Goal: Task Accomplishment & Management: Manage account settings

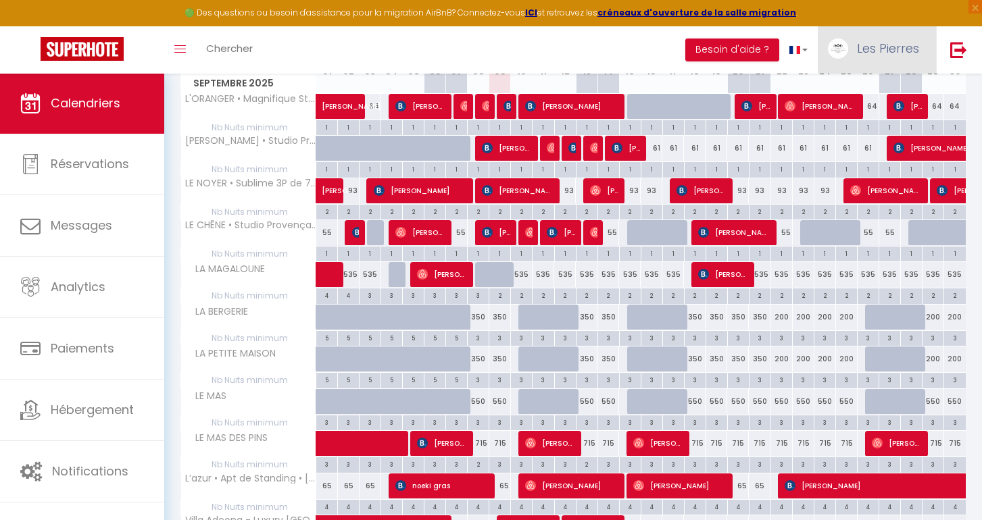
click at [914, 34] on link "Les Pierres" at bounding box center [877, 49] width 118 height 47
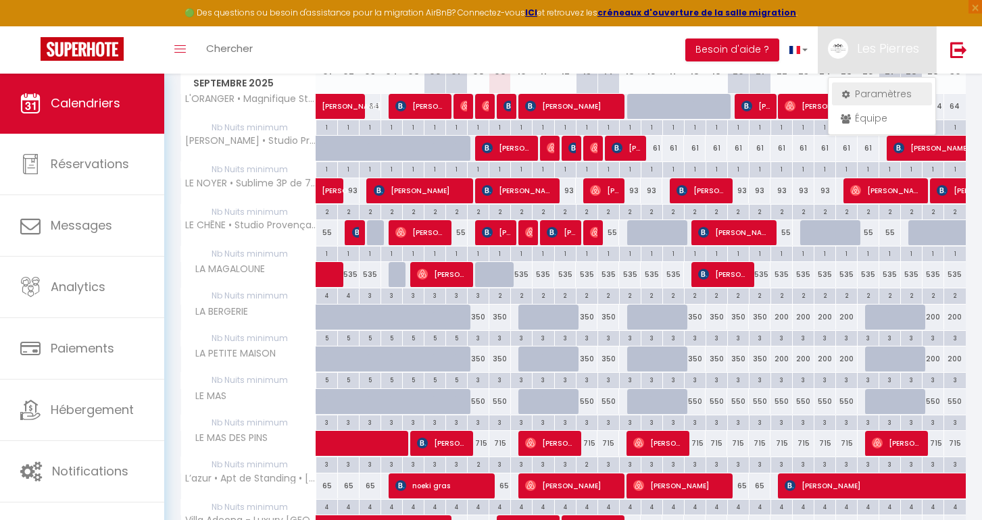
click at [875, 91] on link "Paramètres" at bounding box center [882, 93] width 100 height 23
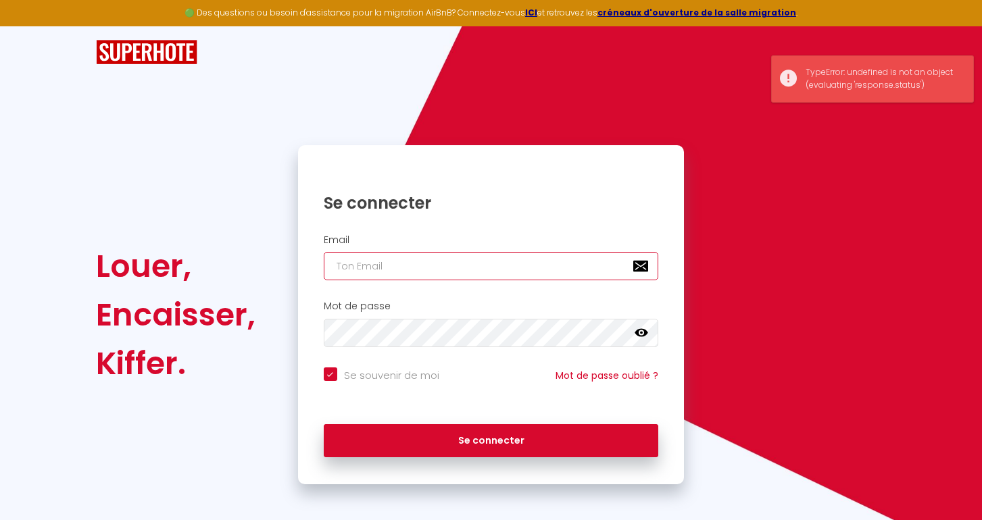
type input "[EMAIL_ADDRESS][DOMAIN_NAME]"
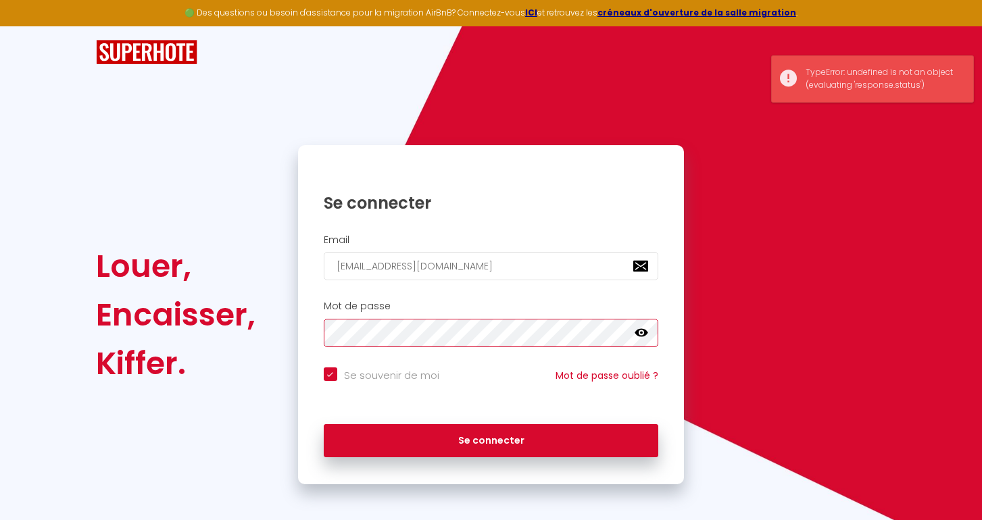
click at [491, 439] on button "Se connecter" at bounding box center [491, 441] width 335 height 34
checkbox input "true"
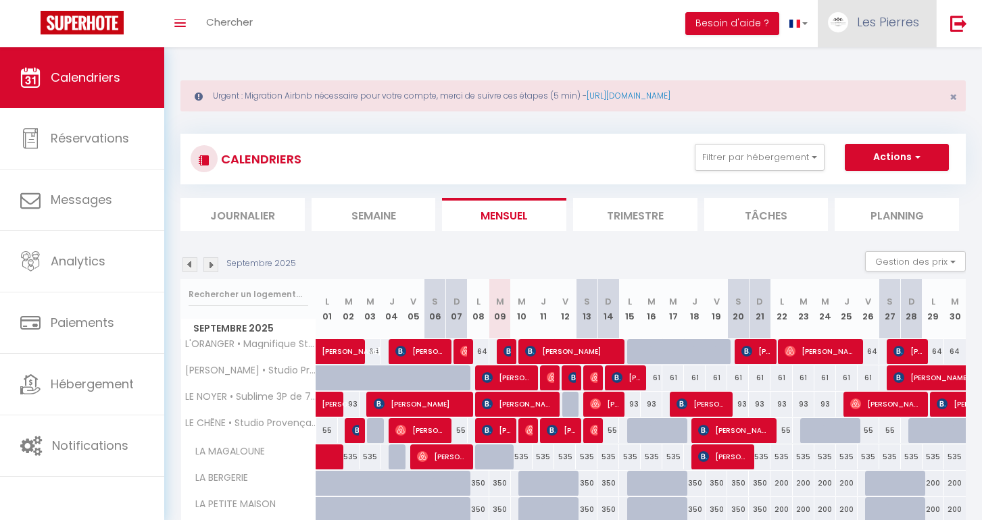
click at [923, 22] on link "Les Pierres" at bounding box center [877, 23] width 118 height 47
click at [859, 69] on link "Paramètres" at bounding box center [882, 67] width 100 height 23
select select "28"
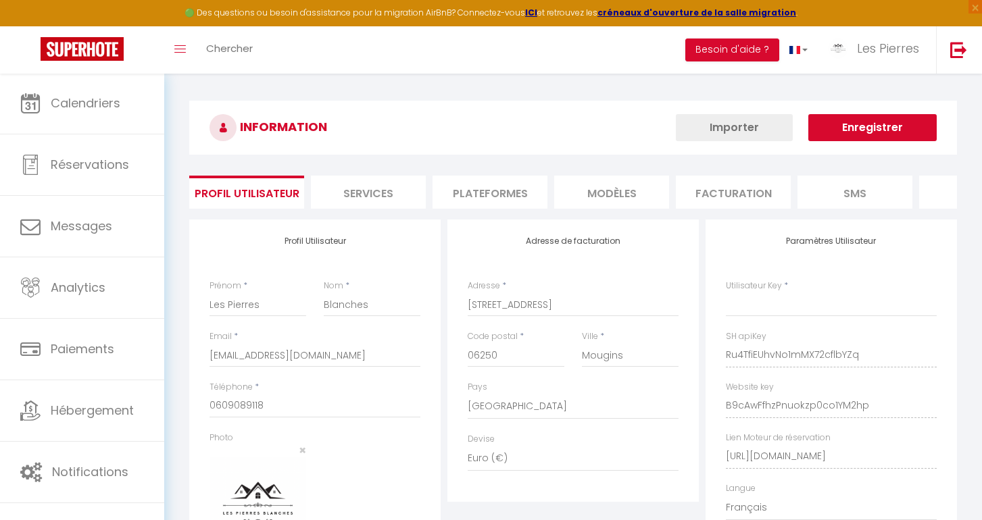
type input "Ru4TfiEUhvNo1mMX72cflbYZq"
type input "B9cAwFfhzPnuokzp0co1YM2hp"
type input "[URL][DOMAIN_NAME]"
select select "fr"
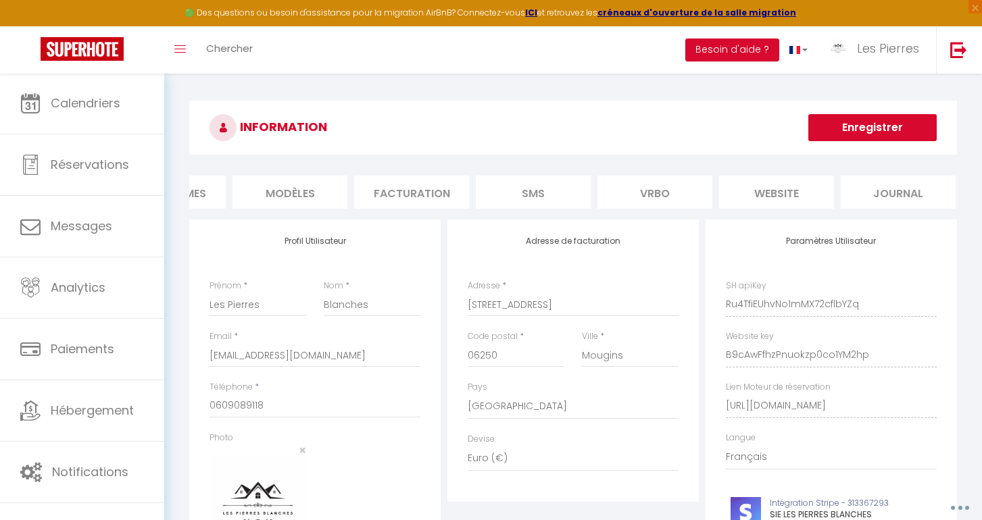
scroll to position [0, 320]
click at [743, 195] on li "website" at bounding box center [777, 192] width 115 height 33
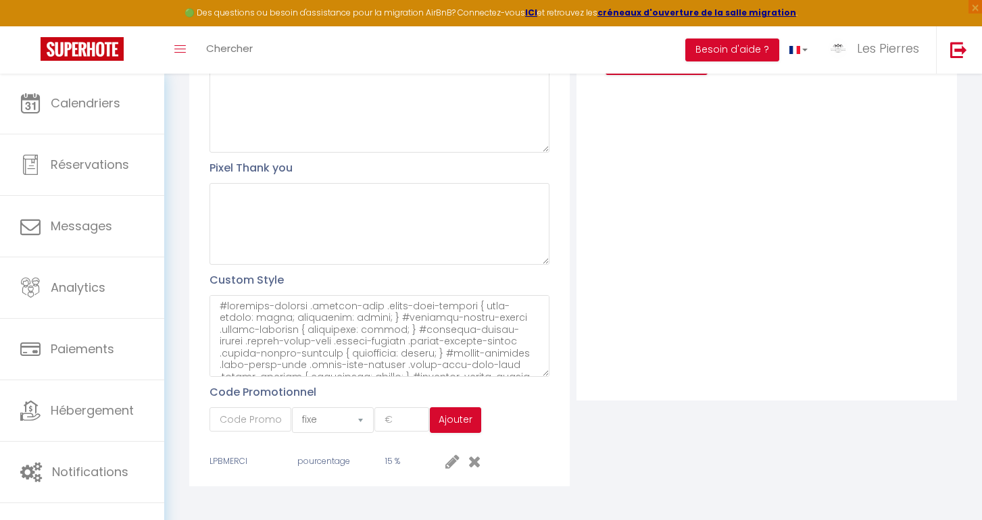
scroll to position [349, 0]
click at [368, 353] on textarea at bounding box center [380, 337] width 340 height 82
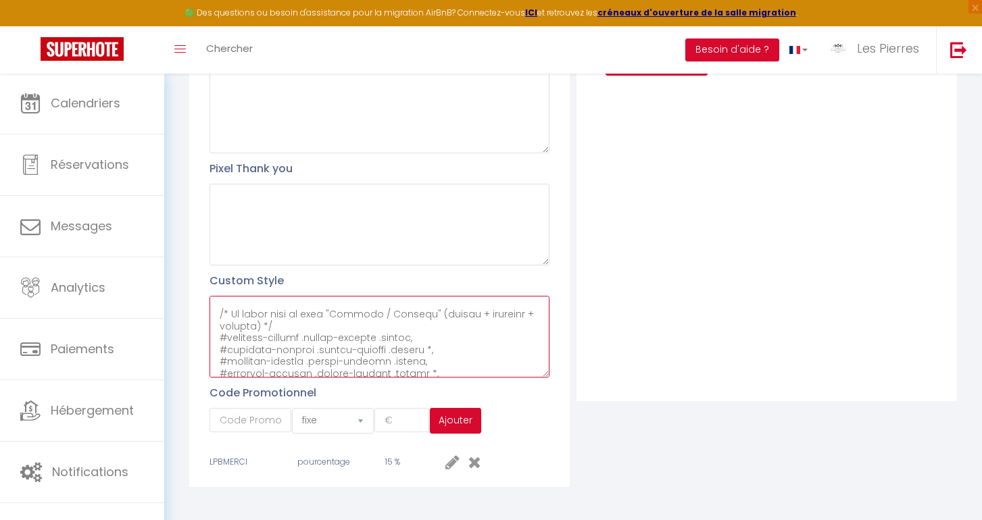
scroll to position [3102, 0]
click at [354, 360] on textarea at bounding box center [380, 337] width 340 height 82
paste textarea "/* === Boutons en vert #8CA68C === */ /* Boutons principaux */ #external-bookin…"
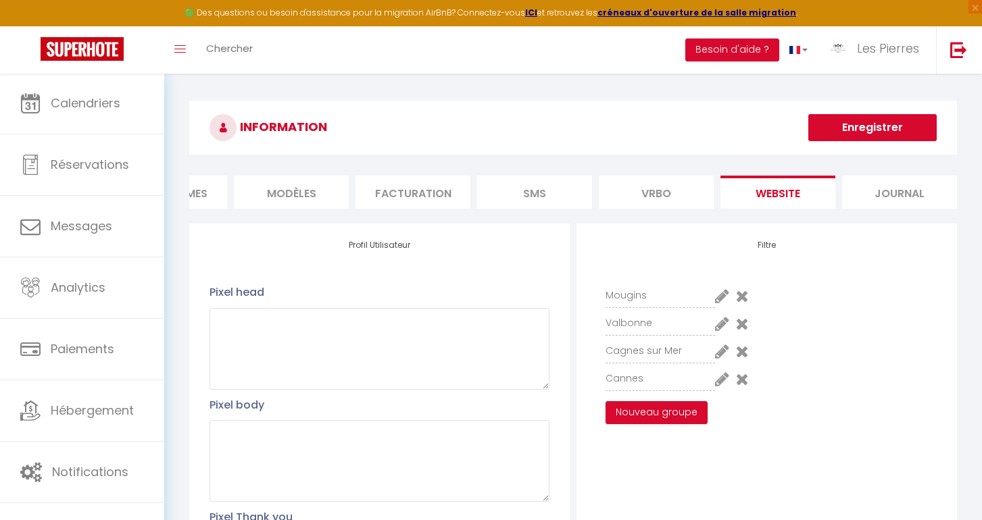
scroll to position [0, 0]
type textarea "#external-booking .rentals-list .owner-city-address { font-family: arial; visib…"
click at [856, 126] on button "Enregistrer" at bounding box center [872, 127] width 128 height 27
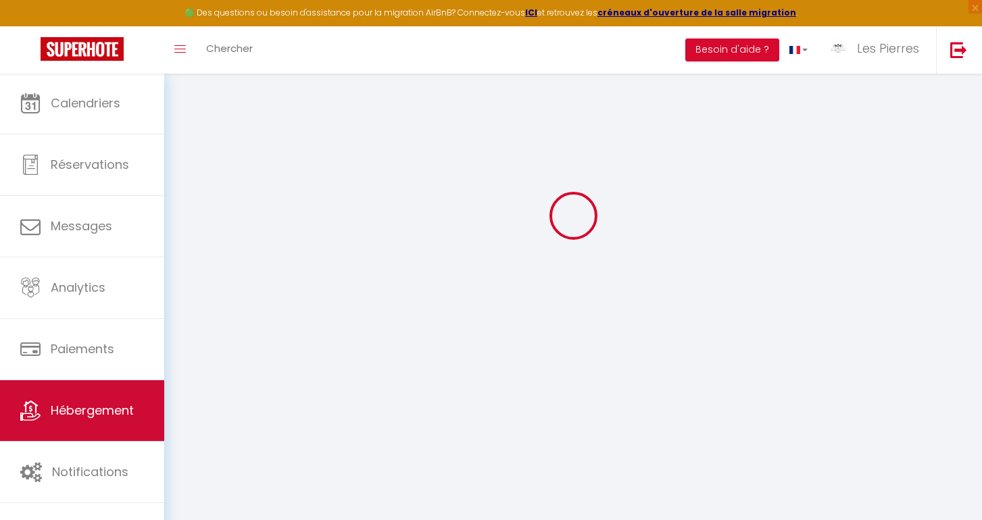
scroll to position [73, 0]
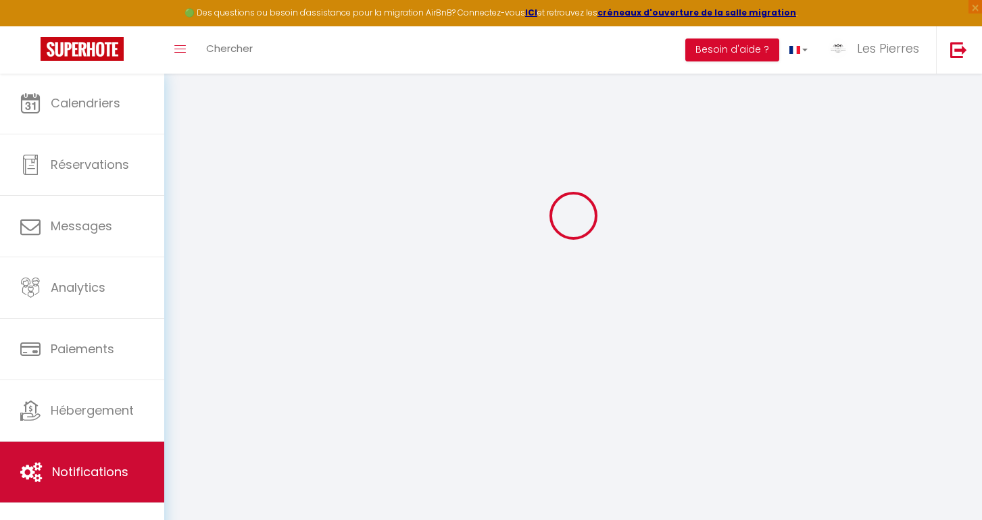
click at [118, 487] on link "Notifications" at bounding box center [82, 472] width 164 height 61
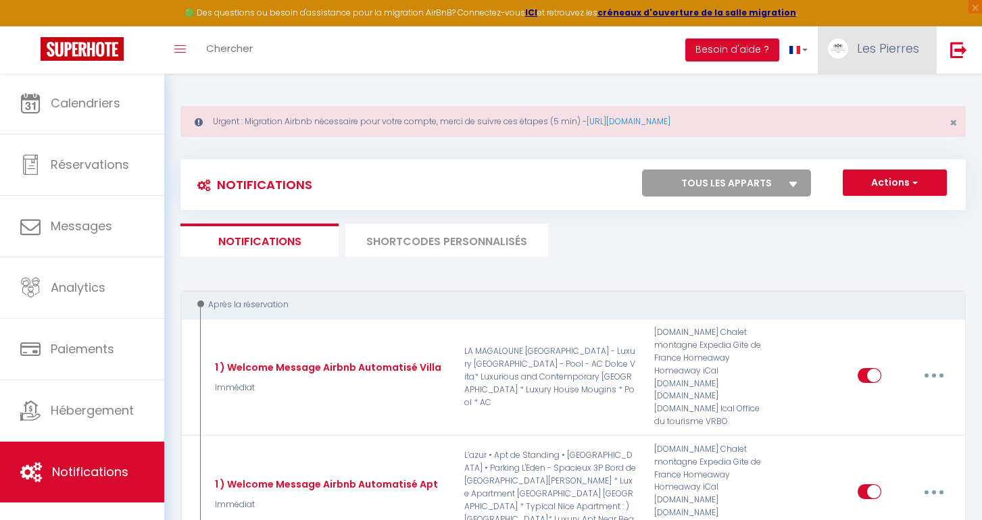
click at [889, 39] on link "Les Pierres" at bounding box center [877, 49] width 118 height 47
click at [866, 91] on link "Paramètres" at bounding box center [882, 93] width 100 height 23
select select "28"
select select "fr"
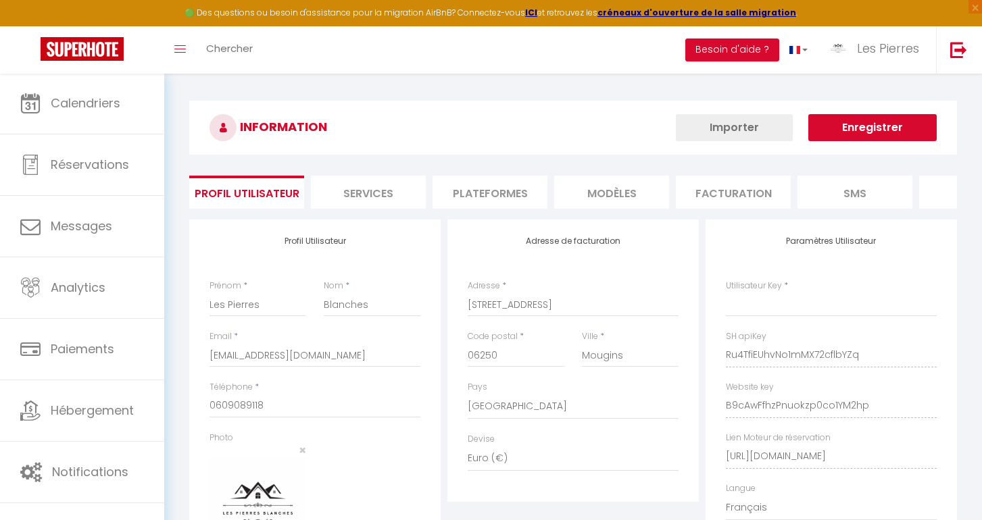
type input "Ru4TfiEUhvNo1mMX72cflbYZq"
type input "B9cAwFfhzPnuokzp0co1YM2hp"
type input "[URL][DOMAIN_NAME]"
select select "fr"
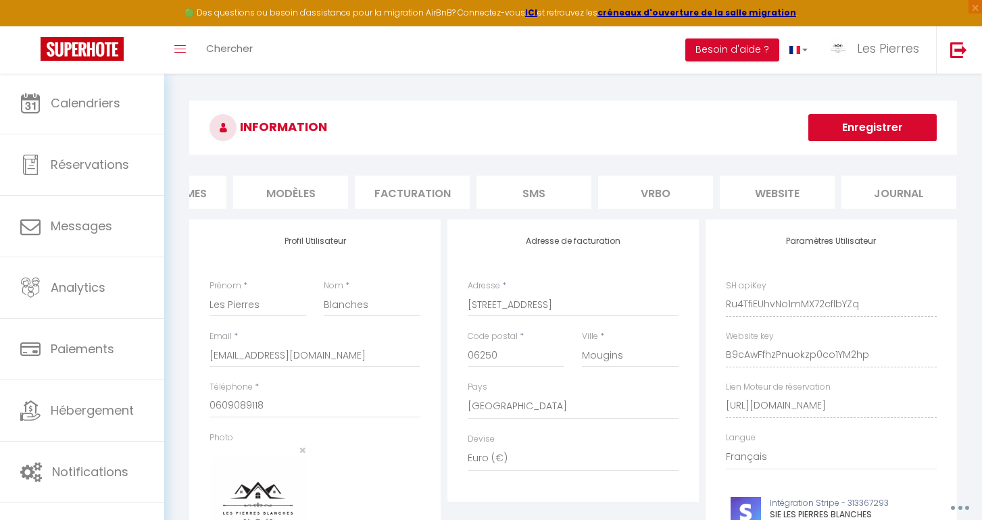
scroll to position [0, 320]
click at [744, 191] on li "website" at bounding box center [777, 192] width 115 height 33
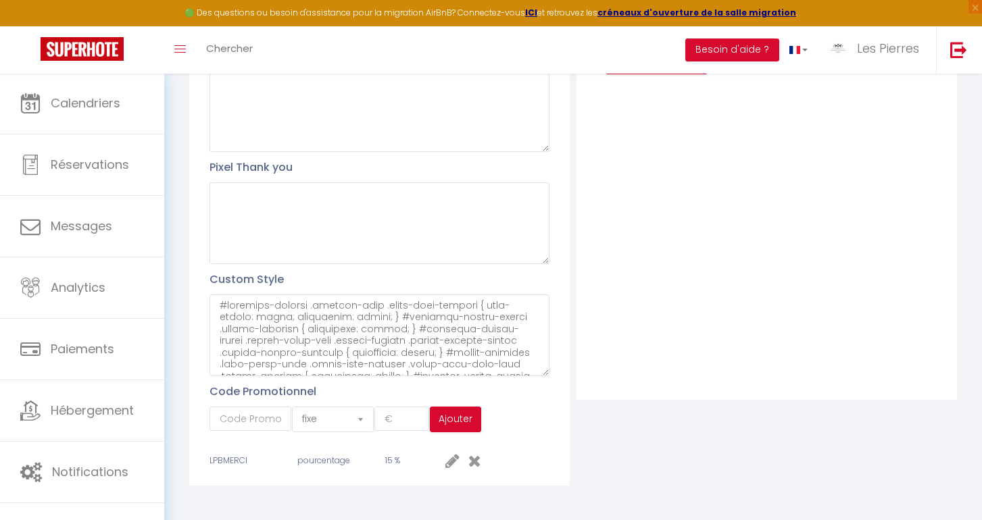
scroll to position [349, 0]
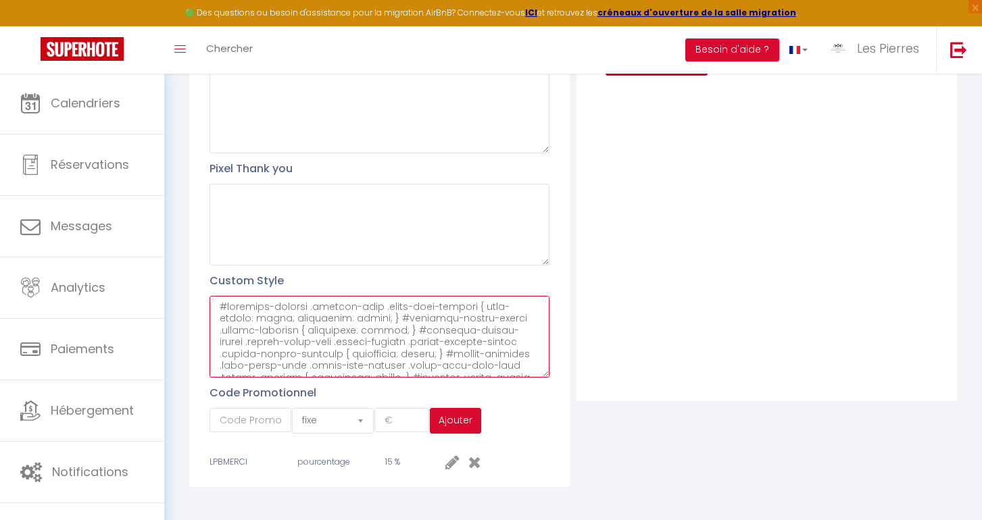
drag, startPoint x: 219, startPoint y: 298, endPoint x: 228, endPoint y: 297, distance: 9.6
click at [262, 324] on textarea at bounding box center [380, 337] width 340 height 82
click at [217, 298] on textarea at bounding box center [380, 337] width 340 height 82
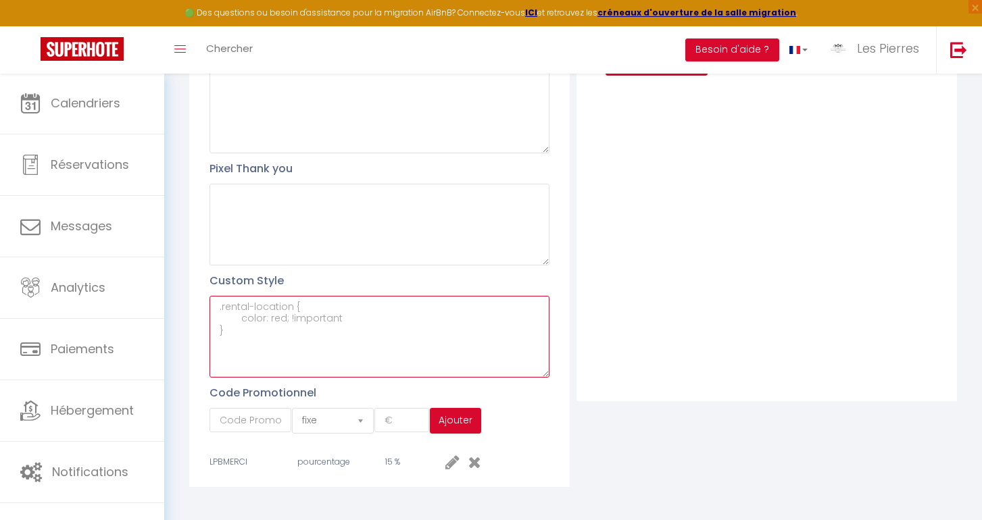
scroll to position [0, 0]
paste textarea "/* === CACHER CERTAINES INFOS === */ #external-booking .rentals-list .owner-cit…"
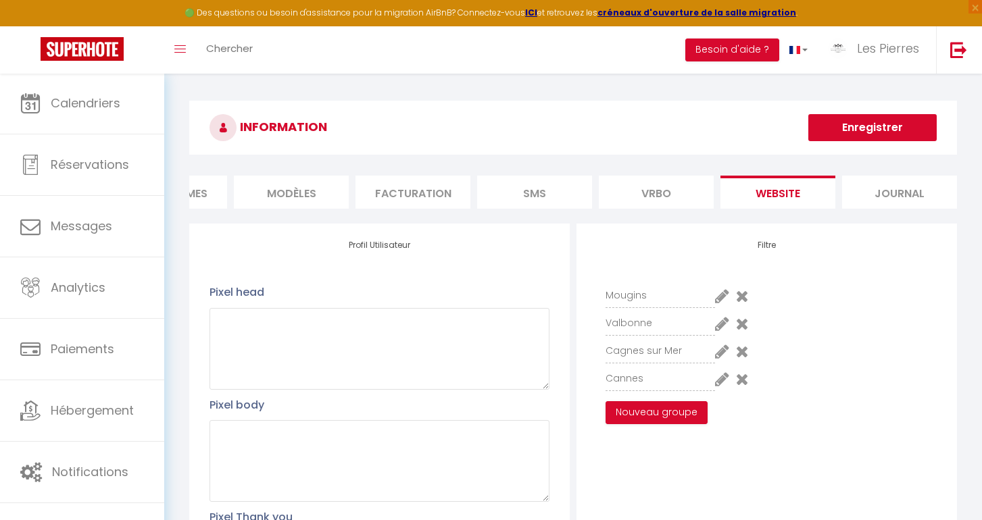
type textarea "/* === CACHER CERTAINES INFOS === */ #external-booking .rentals-list .owner-cit…"
click at [848, 121] on button "Enregistrer" at bounding box center [872, 127] width 128 height 27
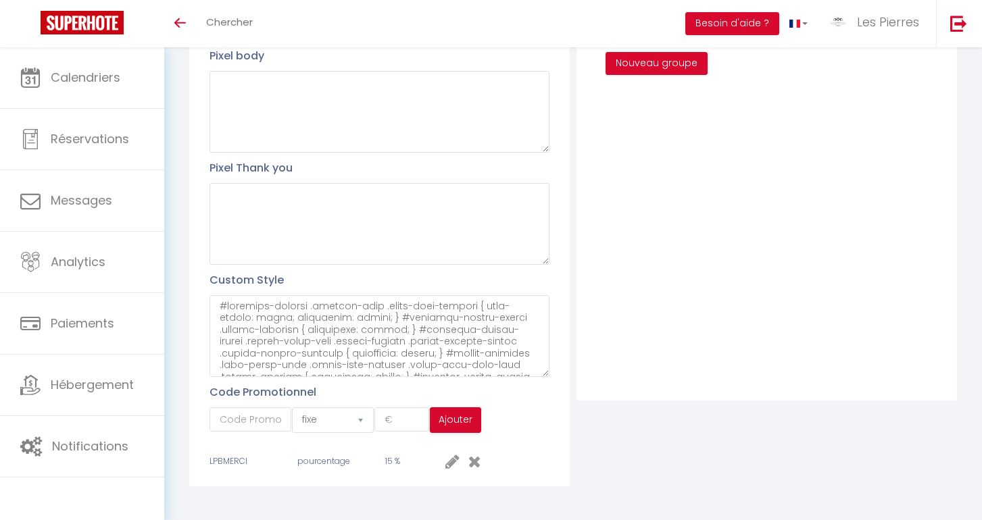
scroll to position [323, 0]
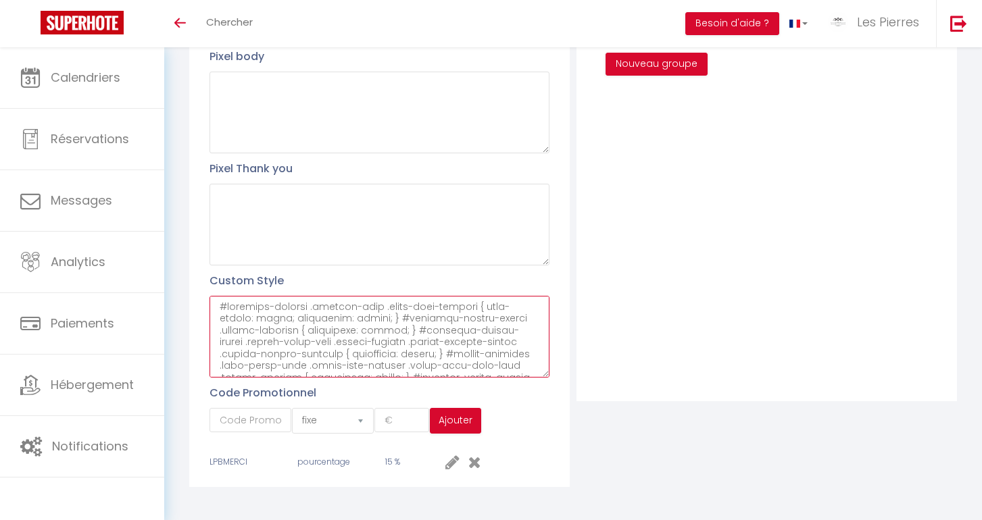
click at [401, 341] on textarea at bounding box center [380, 337] width 340 height 82
type textarea "/* Loremipsum do sitametcon adipisci el-seddoe */ .tem-incididunt__utlabore { e…"
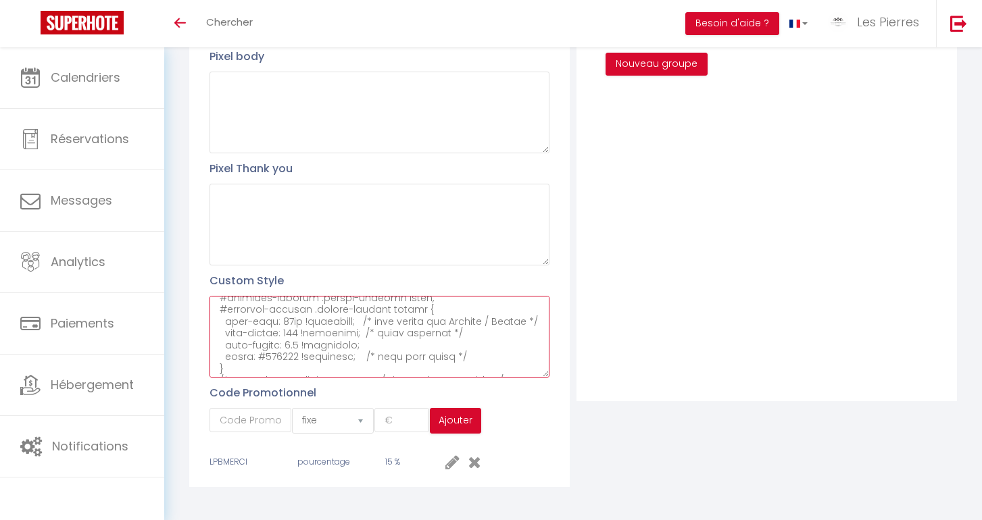
scroll to position [1298, 0]
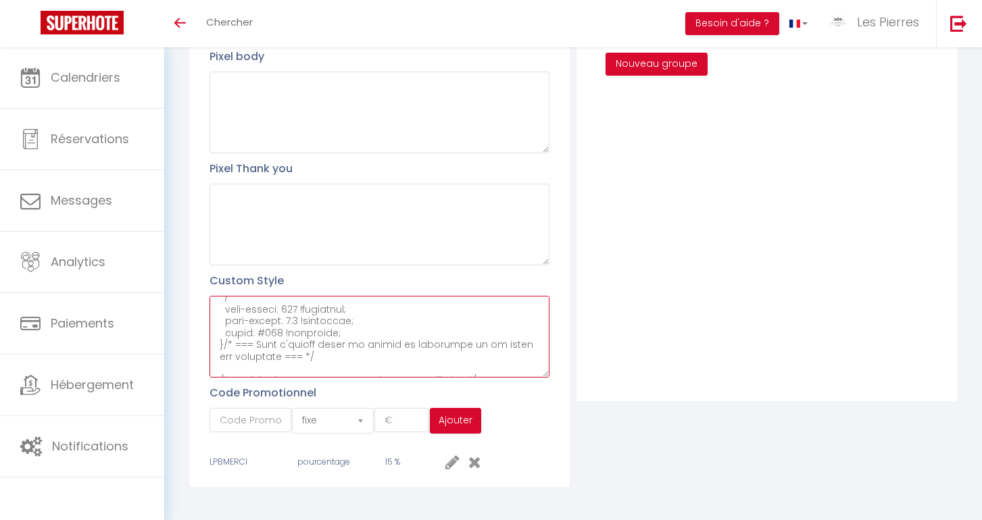
drag, startPoint x: 219, startPoint y: 300, endPoint x: 374, endPoint y: 450, distance: 215.6
click at [374, 450] on div "Profil Utilisateur Pixel head Pixel body Pixel Thank you Custom Style Code Prom…" at bounding box center [379, 181] width 381 height 612
paste textarea "/* === CACHER CERTAINES INFOS === */ #external-booking .rentals-list .owner-cit…"
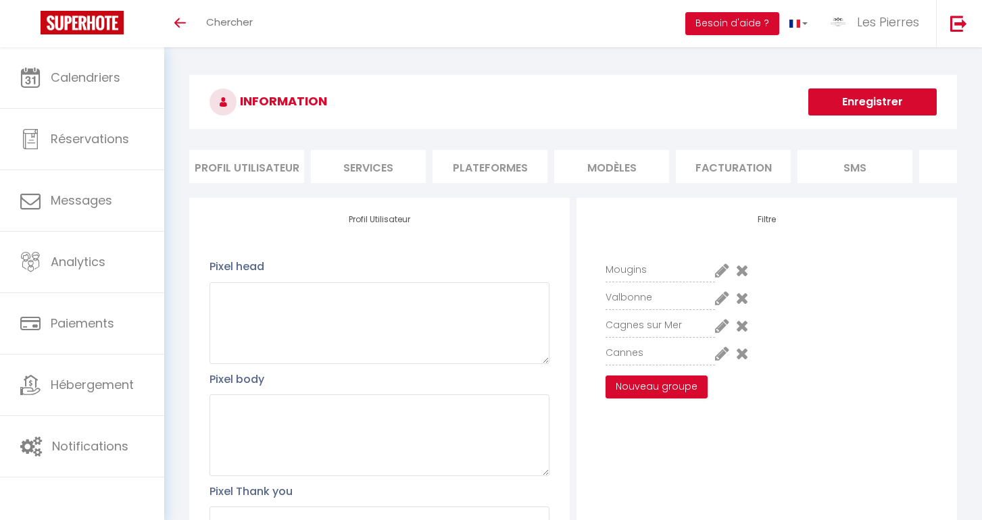
click at [852, 103] on button "Enregistrer" at bounding box center [872, 102] width 128 height 27
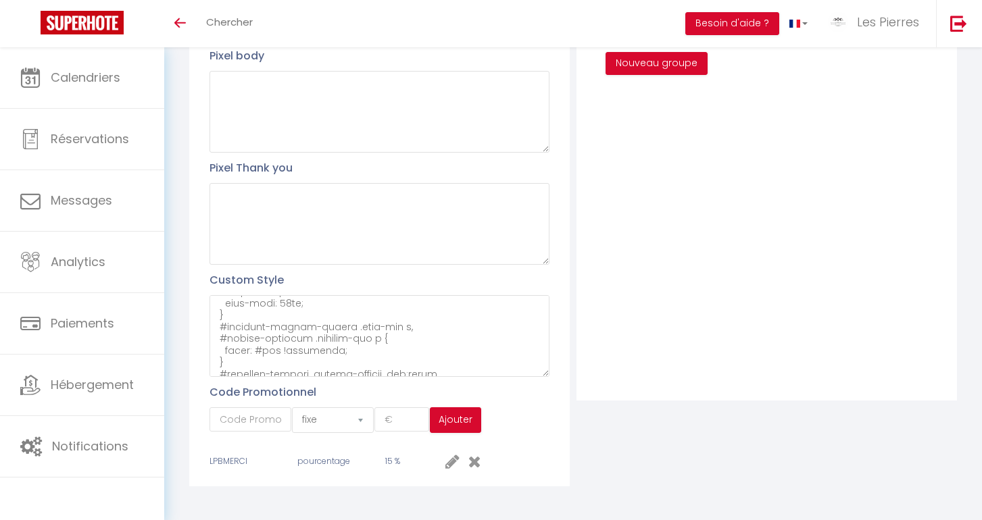
scroll to position [323, 0]
click at [337, 358] on textarea at bounding box center [380, 337] width 340 height 82
paste textarea "/* === Correction fond du moteur de réservation === */ /* Supprime tous les fon…"
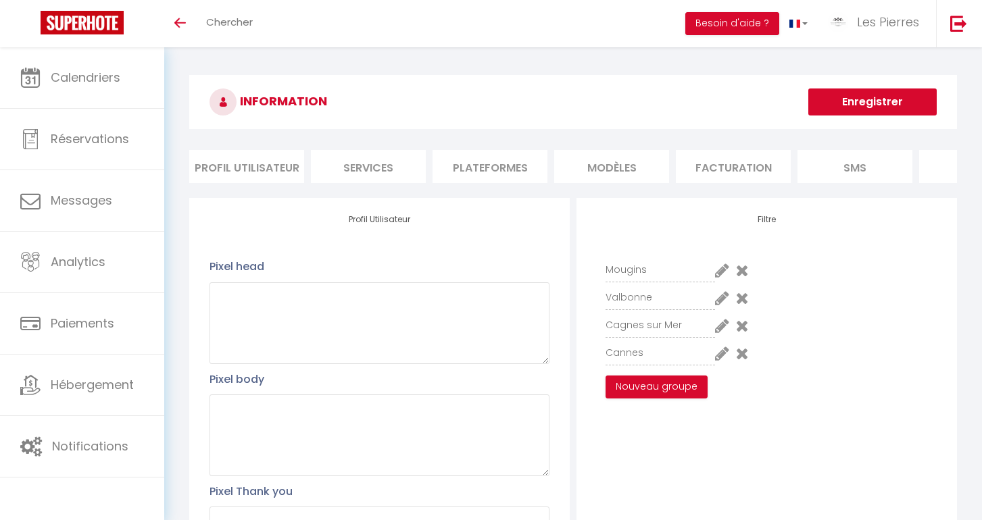
scroll to position [0, 0]
click at [859, 106] on button "Enregistrer" at bounding box center [872, 102] width 128 height 27
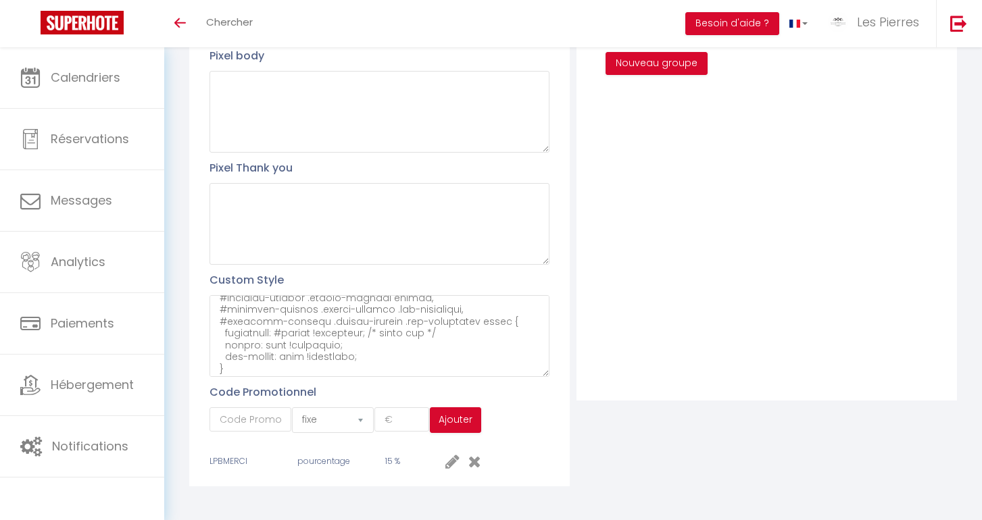
scroll to position [323, 0]
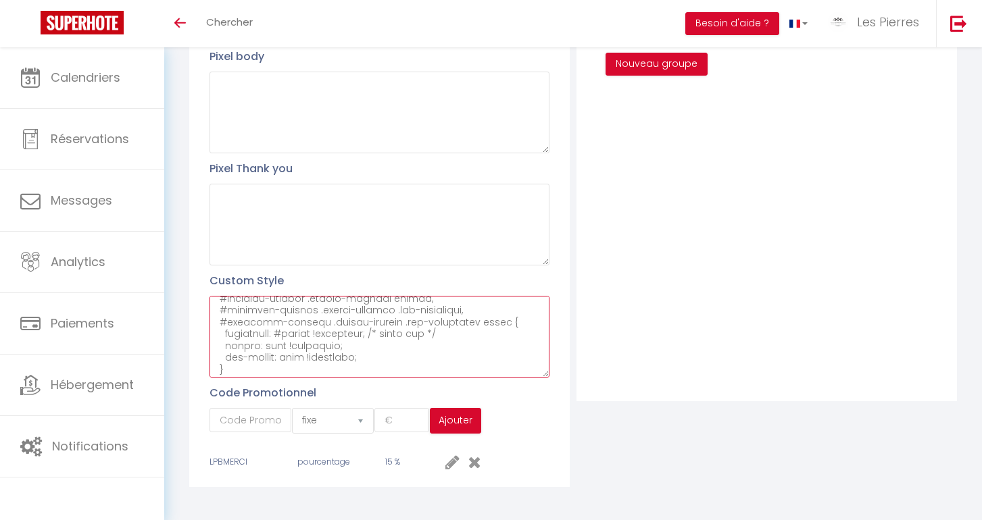
click at [309, 353] on textarea at bounding box center [380, 337] width 340 height 82
paste textarea "/* === Suppression bande grise + ajout contour noir fin === */ /* Supprimer com…"
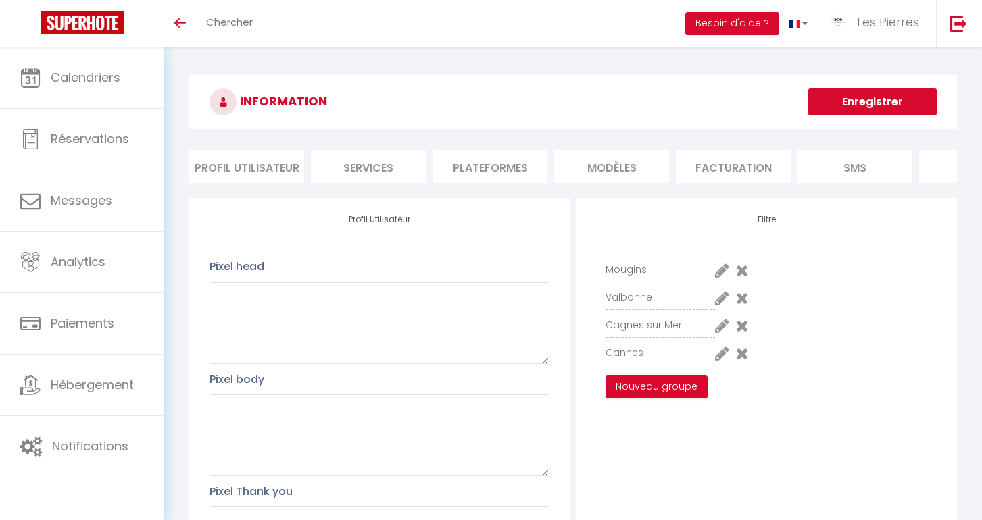
scroll to position [0, 0]
click at [864, 96] on button "Enregistrer" at bounding box center [872, 102] width 128 height 27
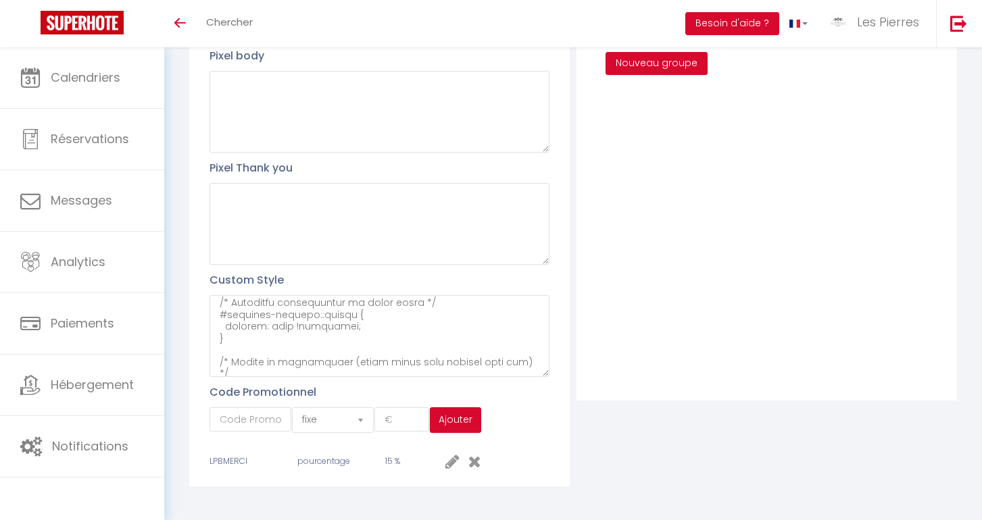
scroll to position [323, 0]
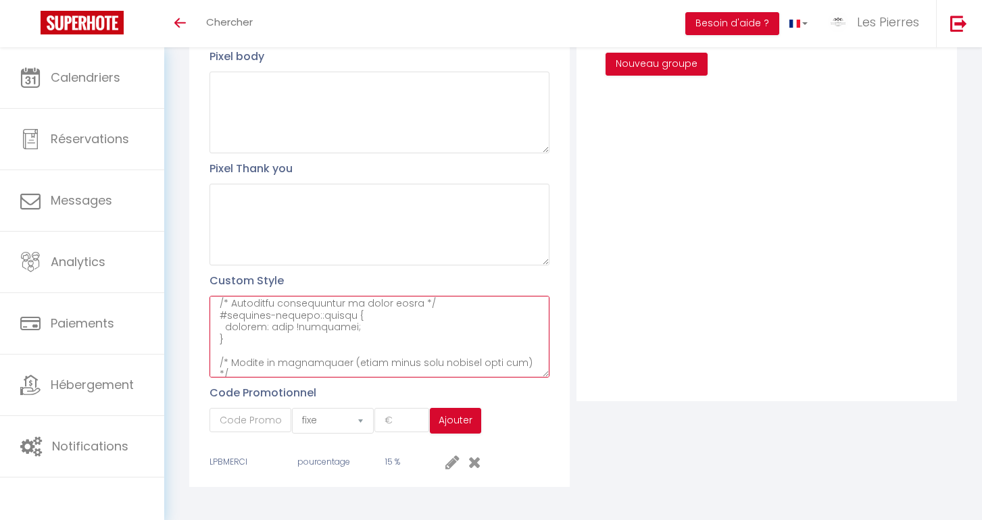
click at [359, 361] on textarea at bounding box center [380, 337] width 340 height 82
paste textarea "/* === Loremipsumdo sitametco adipis el seddoe === */ @tempo (inc-utlab: 370et)…"
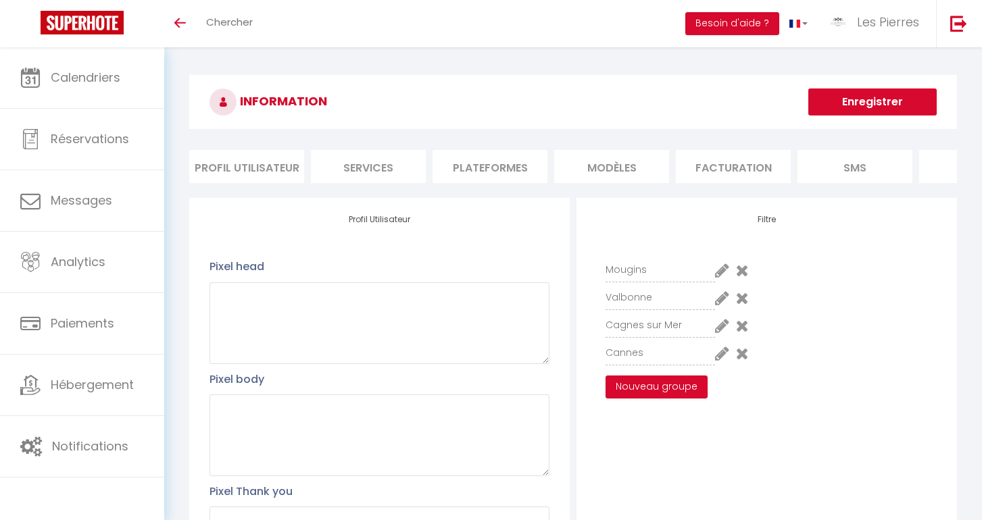
scroll to position [0, 0]
click at [857, 105] on button "Enregistrer" at bounding box center [872, 102] width 128 height 27
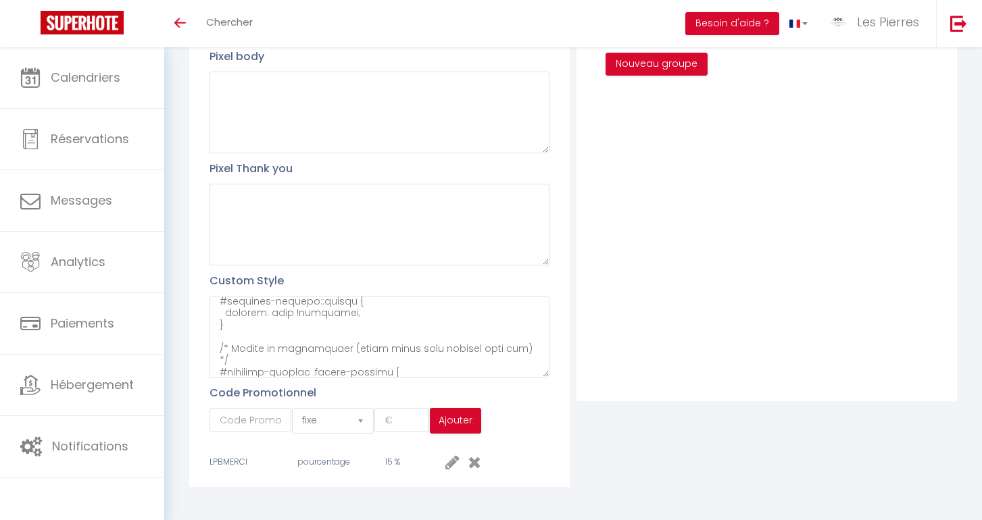
scroll to position [2318, 0]
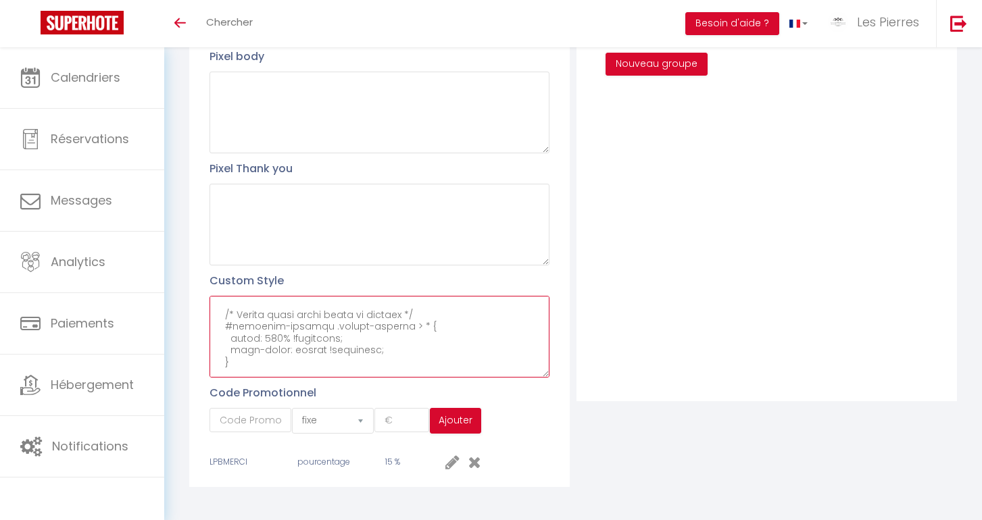
drag, startPoint x: 218, startPoint y: 349, endPoint x: 369, endPoint y: 499, distance: 212.7
click at [369, 499] on div "INFORMATION Enregistrer Profil Utilisateur Services Plateformes MODÈLES Factura…" at bounding box center [573, 126] width 818 height 805
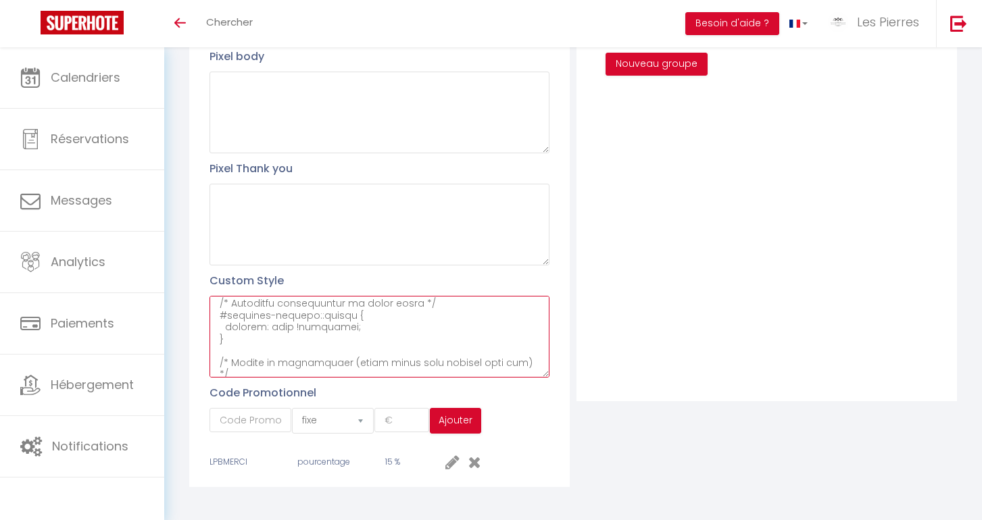
paste textarea "/* === Loremipsumdo sitame co adipiscin el sedd eiusmo (tempo Incid Utlaboreetd…"
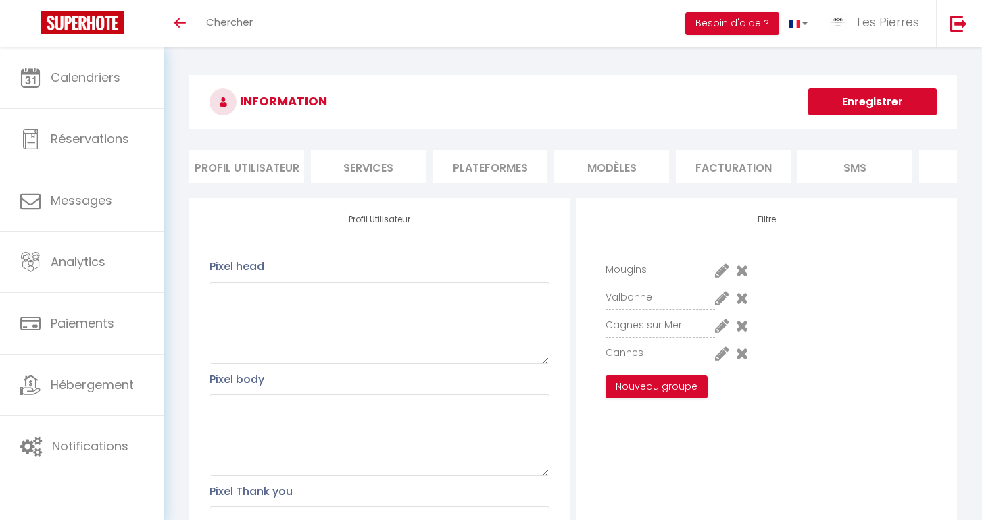
scroll to position [0, 0]
click at [848, 105] on button "Enregistrer" at bounding box center [872, 102] width 128 height 27
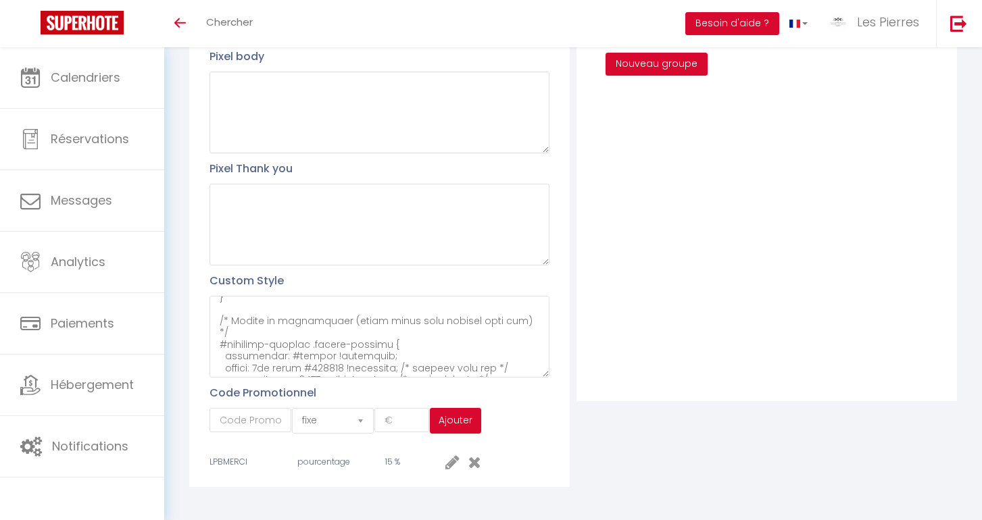
scroll to position [2348, 0]
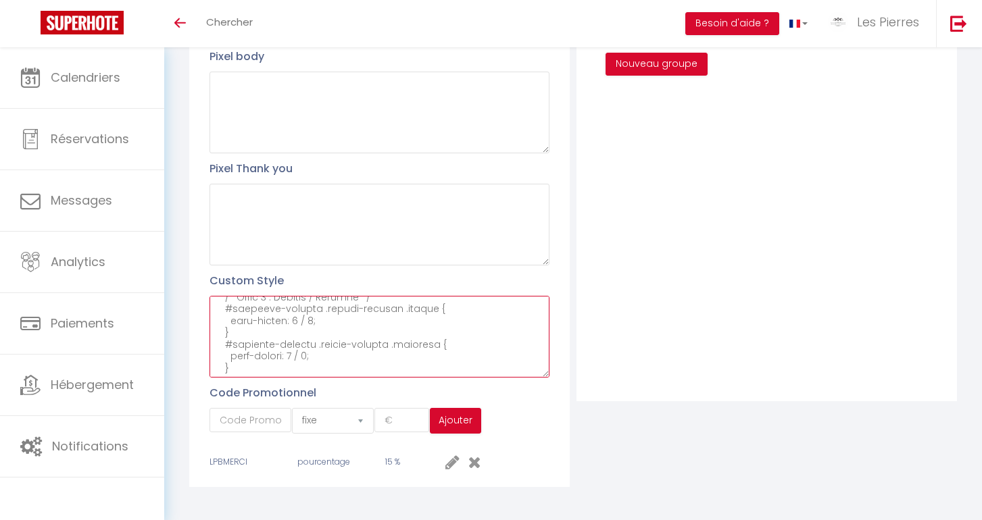
drag, startPoint x: 220, startPoint y: 320, endPoint x: 394, endPoint y: 443, distance: 212.5
click at [394, 443] on div "Profil Utilisateur Pixel head Pixel body Pixel Thank you Custom Style Code Prom…" at bounding box center [379, 181] width 381 height 612
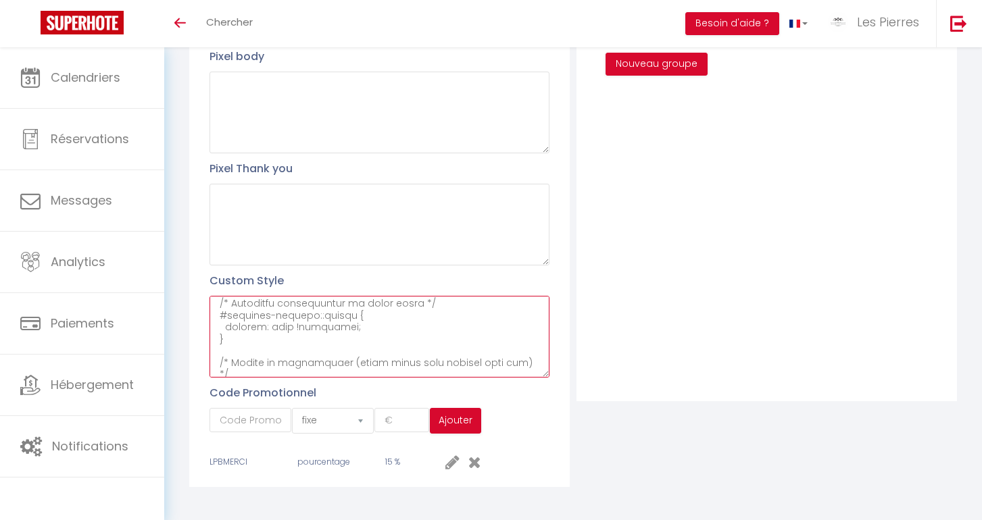
paste textarea "/* === Loremipsumdo sitame co adipis el seddoeiusmo === */ @tempo (inc-utlab: 5…"
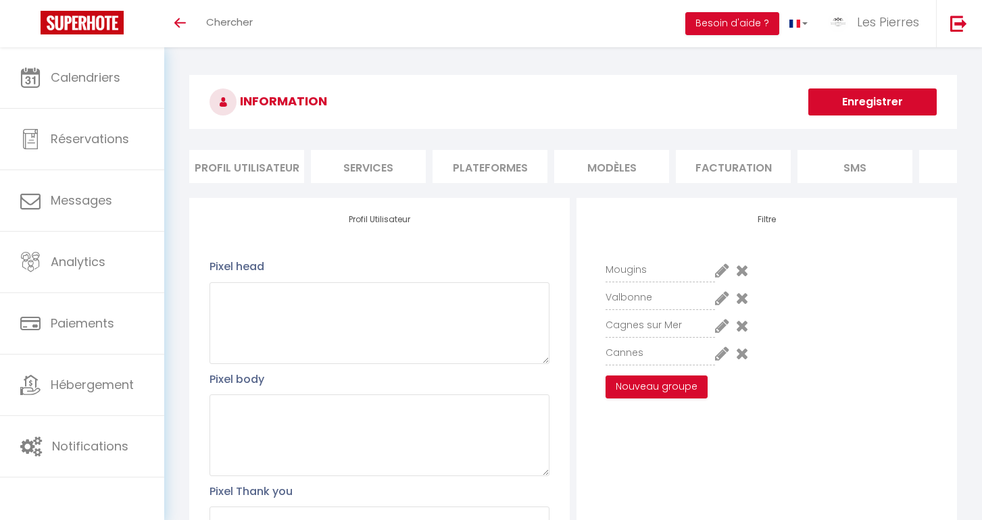
scroll to position [0, 0]
click at [854, 91] on button "Enregistrer" at bounding box center [872, 102] width 128 height 27
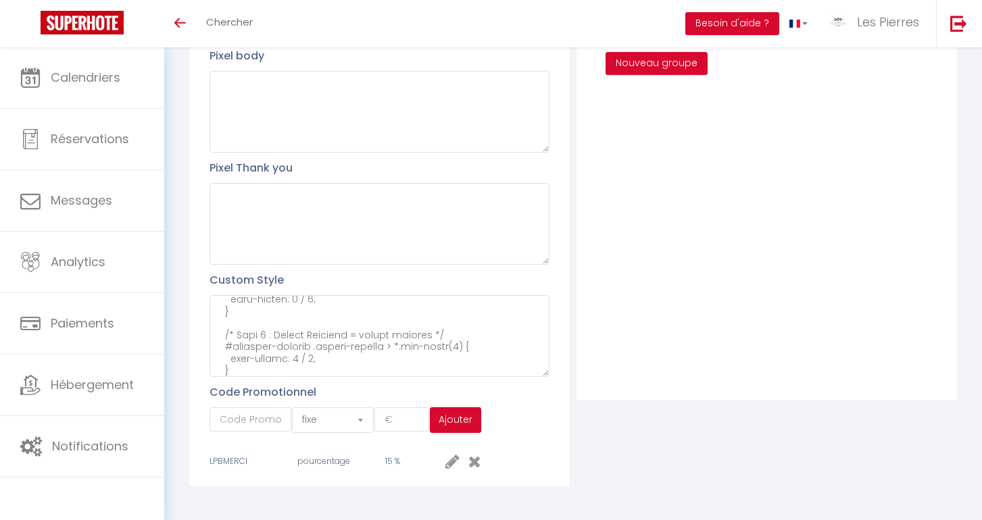
scroll to position [323, 0]
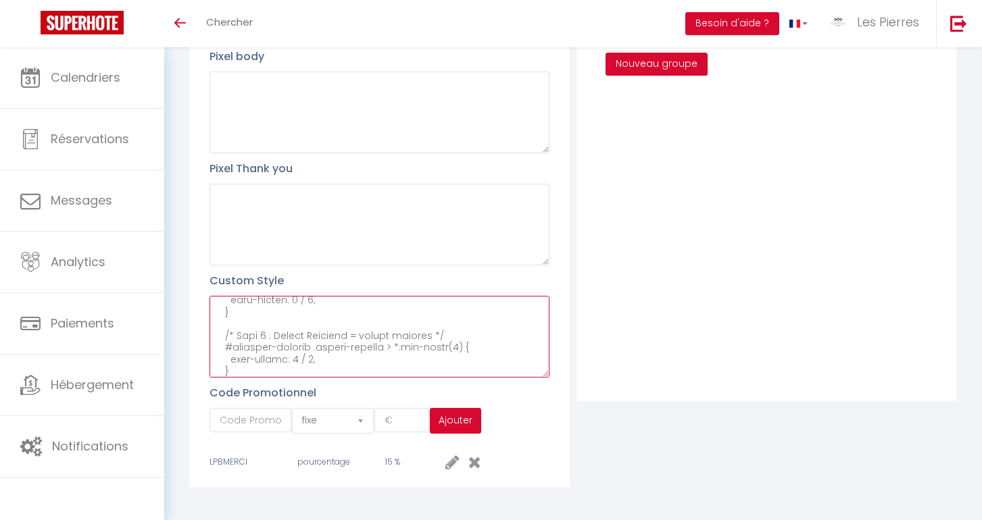
click at [256, 349] on textarea at bounding box center [380, 337] width 340 height 82
paste textarea "/* === Loremipsumdo sitame co adipis el seddoeiusmo === */ @tempo (inc-utlab: 5…"
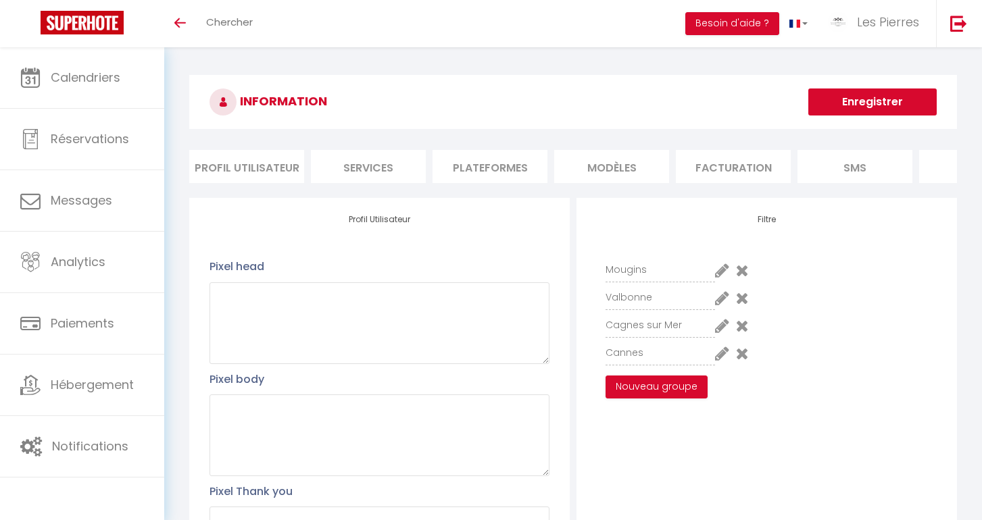
scroll to position [0, 0]
click at [872, 98] on button "Enregistrer" at bounding box center [872, 102] width 128 height 27
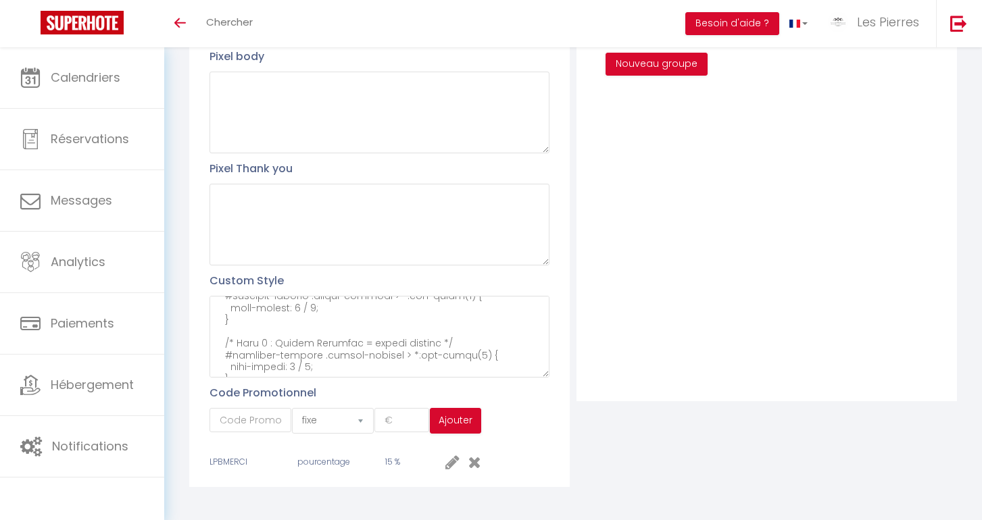
scroll to position [3688, 0]
click at [323, 347] on textarea at bounding box center [380, 337] width 340 height 82
paste textarea "/* === Lore ip dolo SITAME consectetu === */ @adipi (eli-seddo: 745ei) { /* Te …"
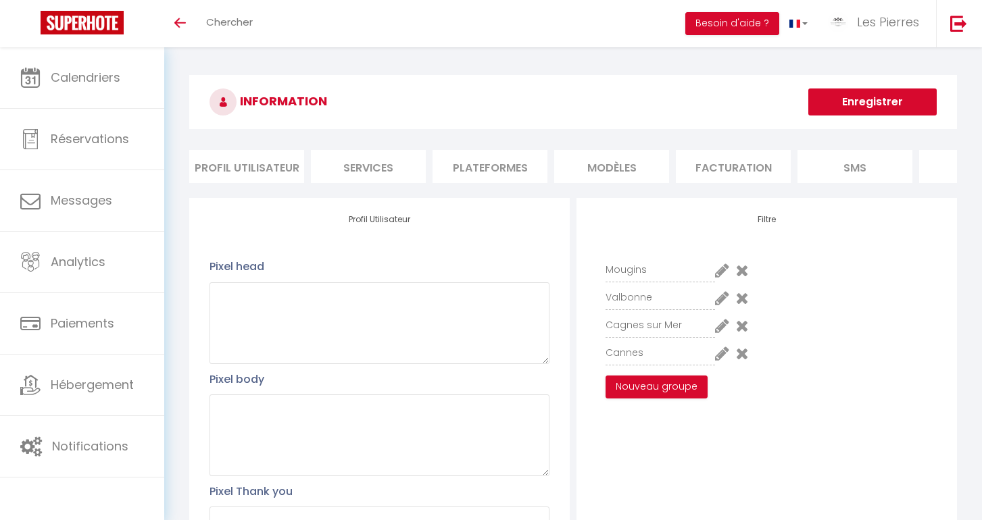
scroll to position [0, 0]
click at [904, 105] on button "Enregistrer" at bounding box center [872, 102] width 128 height 27
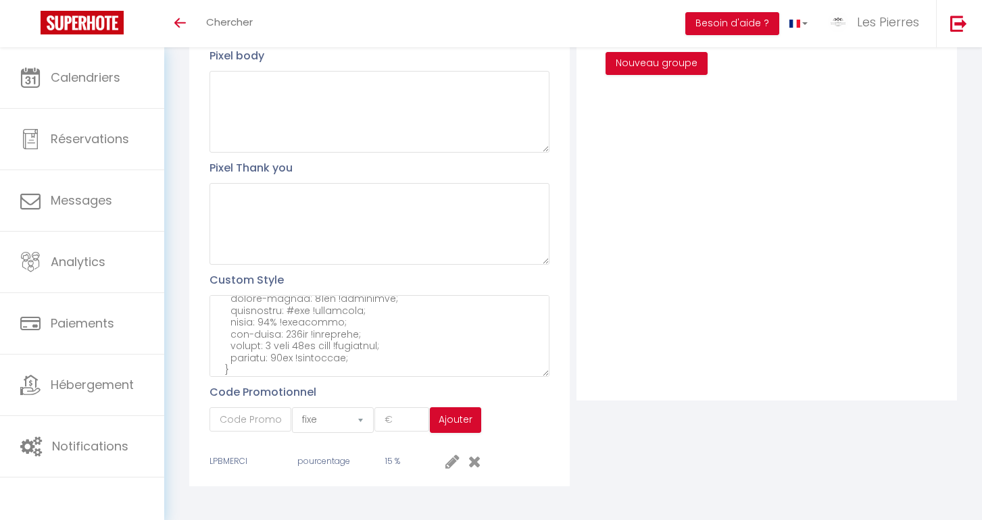
scroll to position [323, 0]
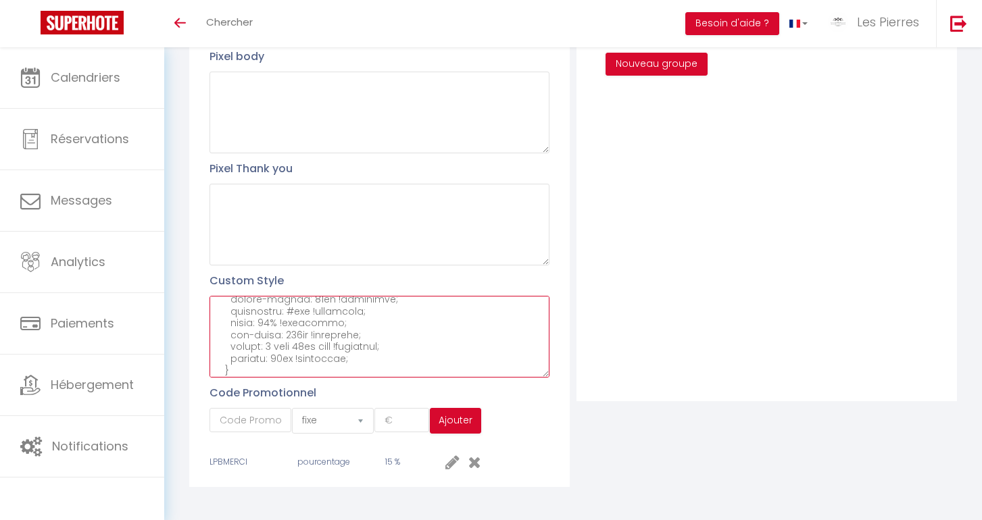
click at [334, 348] on textarea at bounding box center [380, 337] width 340 height 82
click at [314, 346] on textarea at bounding box center [380, 337] width 340 height 82
paste textarea "/* ===== LOREMI: dolors + ametcons adipiscinge ===== */ @seddo (eiu-tempo: 841i…"
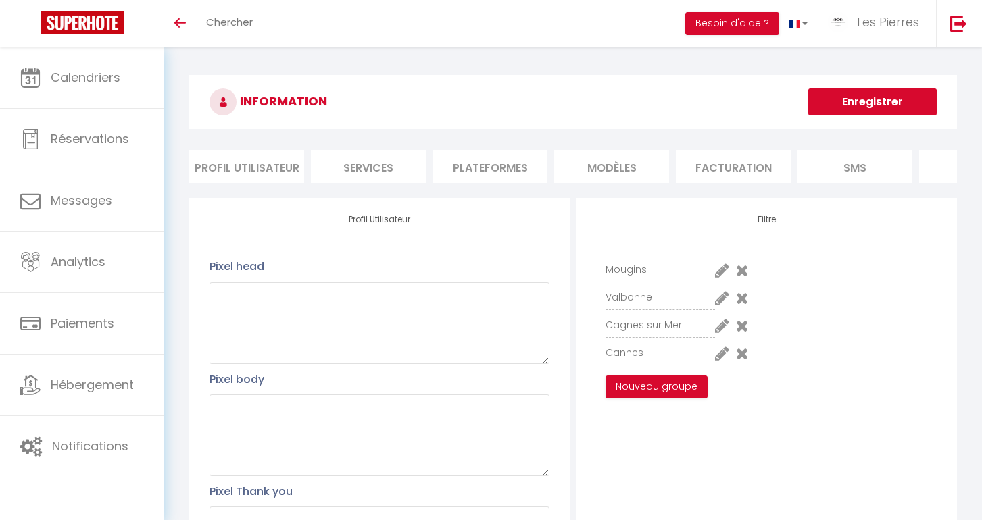
scroll to position [0, 0]
click at [843, 105] on button "Enregistrer" at bounding box center [872, 102] width 128 height 27
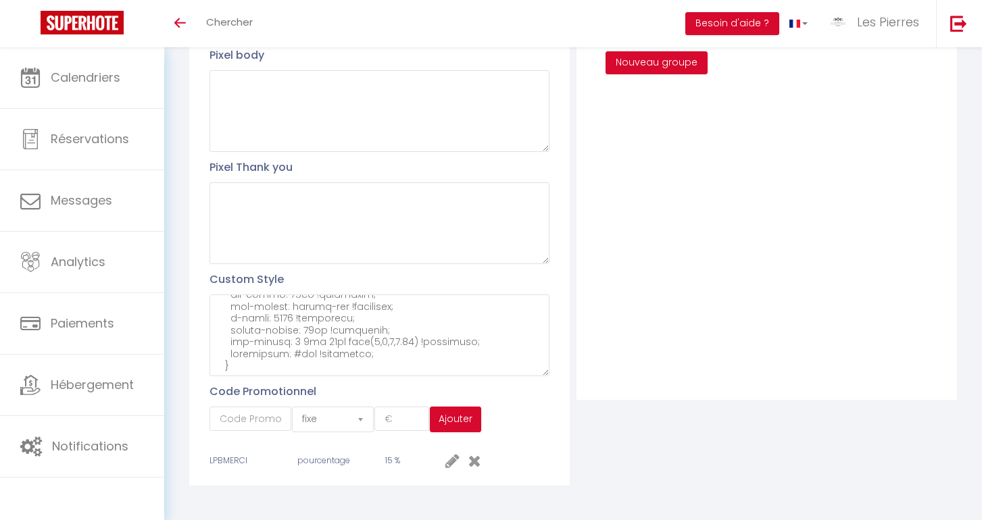
scroll to position [323, 0]
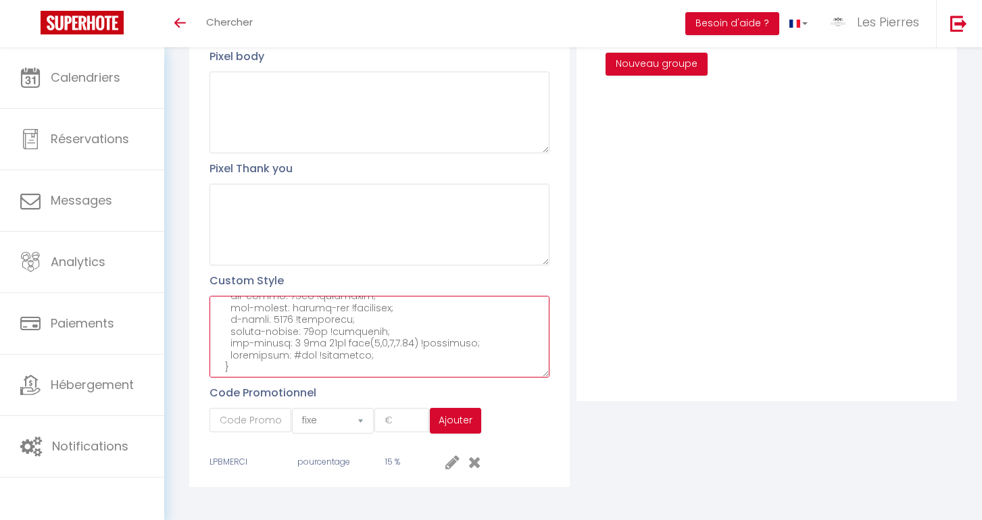
click at [266, 349] on textarea at bounding box center [380, 337] width 340 height 82
paste textarea "/* ===== LOREMI: dolo si ametcon, adipis ===== */ @elits (doe-tempo: 977in) { /…"
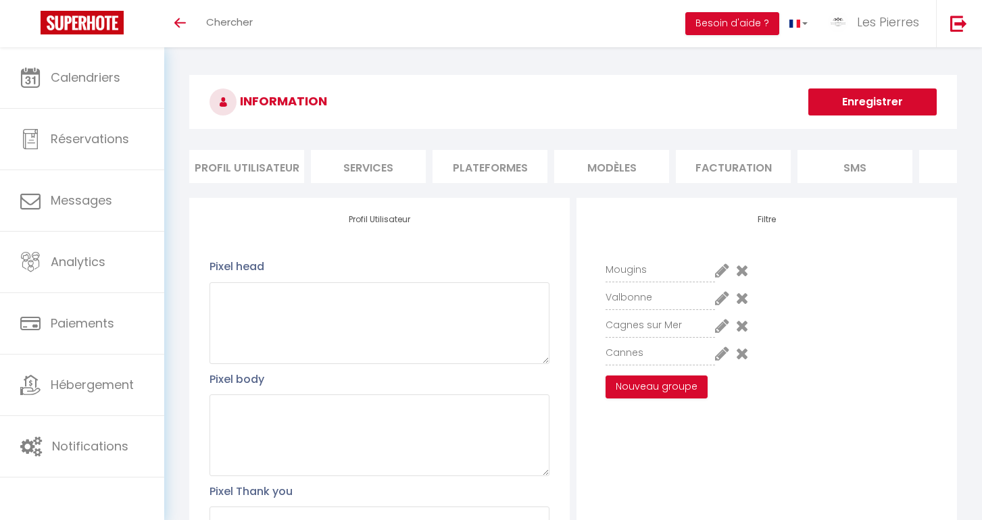
scroll to position [0, 0]
click at [836, 94] on button "Enregistrer" at bounding box center [872, 102] width 128 height 27
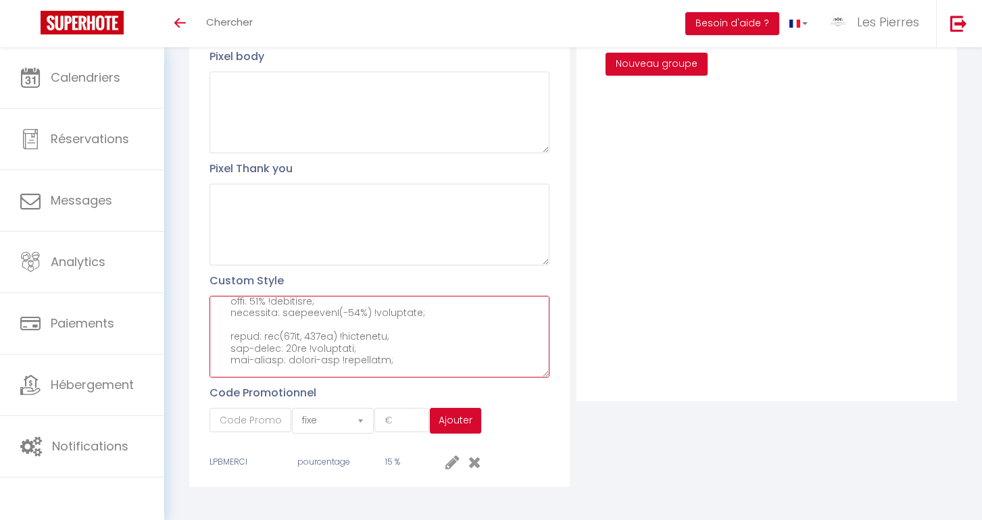
scroll to position [6227, 0]
drag, startPoint x: 218, startPoint y: 347, endPoint x: 303, endPoint y: 384, distance: 93.5
click at [303, 384] on div "Profil Utilisateur Pixel head Pixel body Pixel Thank you Custom Style Code Prom…" at bounding box center [379, 181] width 381 height 612
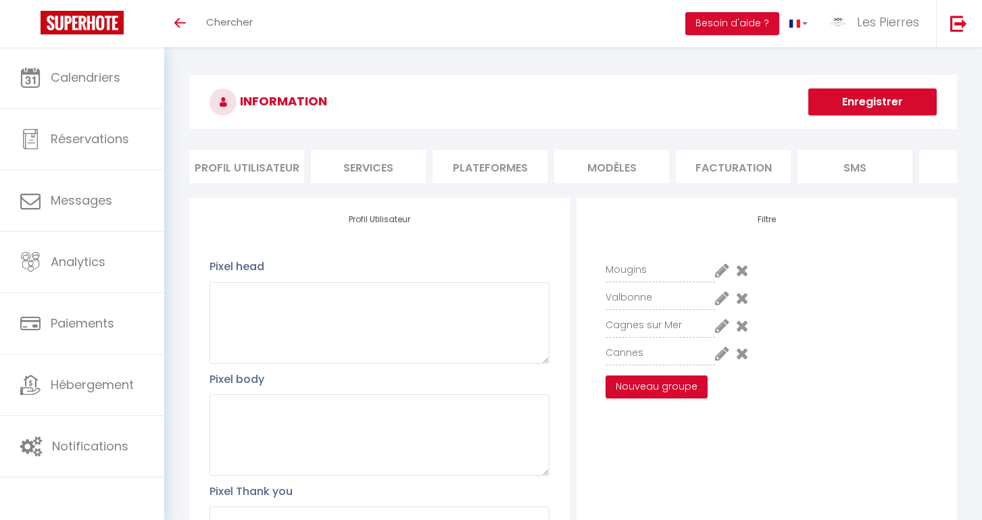
scroll to position [0, 0]
click at [852, 103] on button "Enregistrer" at bounding box center [872, 102] width 128 height 27
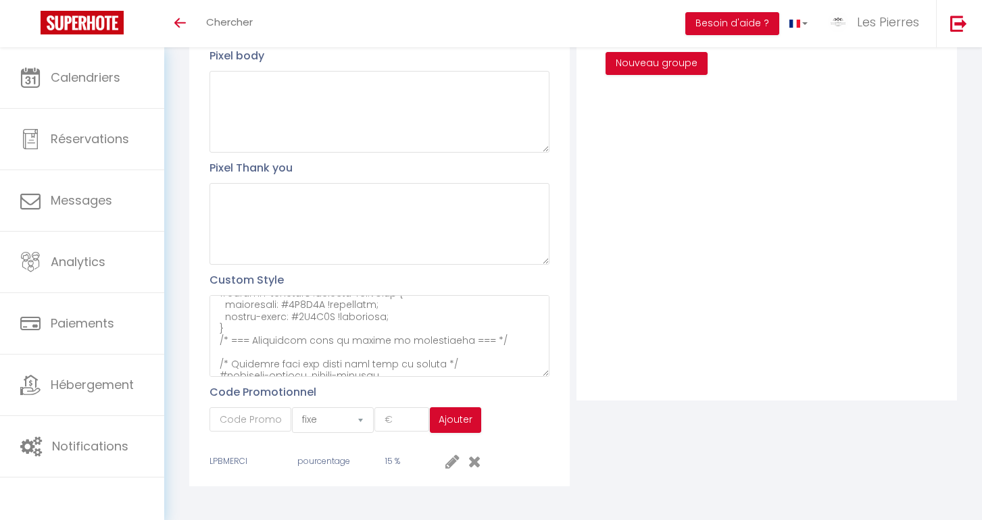
scroll to position [323, 0]
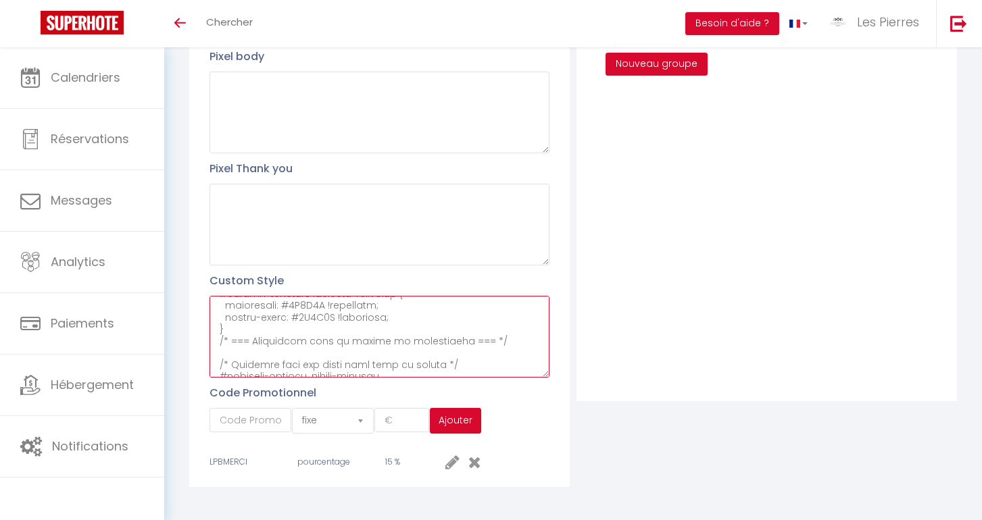
click at [377, 347] on textarea at bounding box center [380, 337] width 340 height 82
click at [228, 346] on textarea at bounding box center [380, 337] width 340 height 82
paste textarea "/* === Loremipsumdo sitame co adipis el seddoeiusmo === */ @tempo (inc-utlab: 9…"
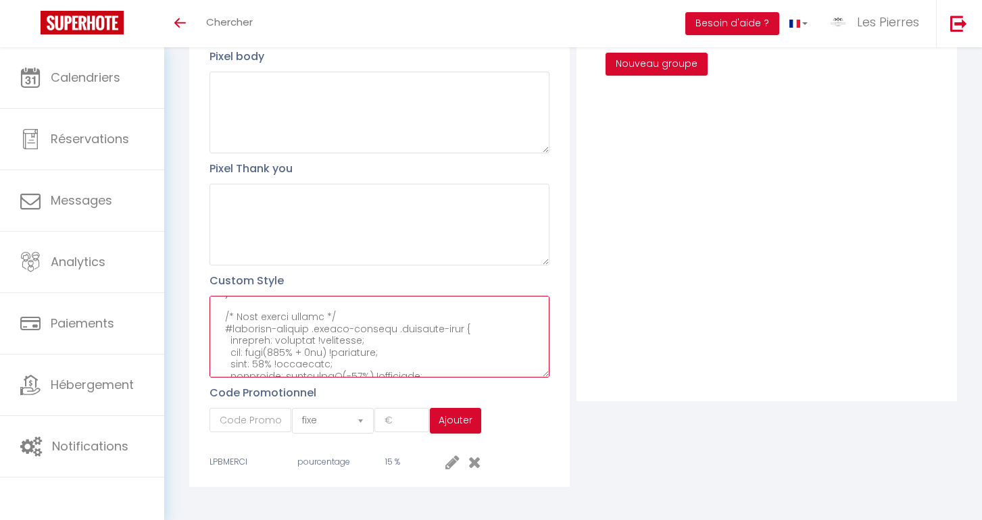
drag, startPoint x: 230, startPoint y: 339, endPoint x: 222, endPoint y: 339, distance: 7.4
click at [222, 339] on textarea at bounding box center [380, 337] width 340 height 82
click at [232, 336] on textarea at bounding box center [380, 337] width 340 height 82
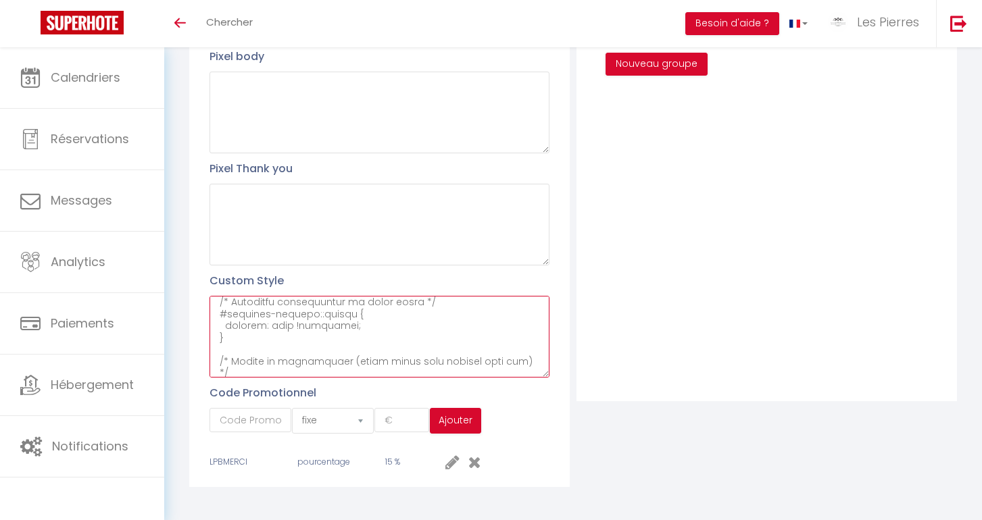
scroll to position [2315, 0]
drag, startPoint x: 240, startPoint y: 339, endPoint x: 218, endPoint y: 352, distance: 25.7
click at [218, 352] on textarea at bounding box center [380, 337] width 340 height 82
paste textarea "/* === Loremipsumdo sitame co adipis el seddoeiusmo === */ @tempo (inc-utlab: 9…"
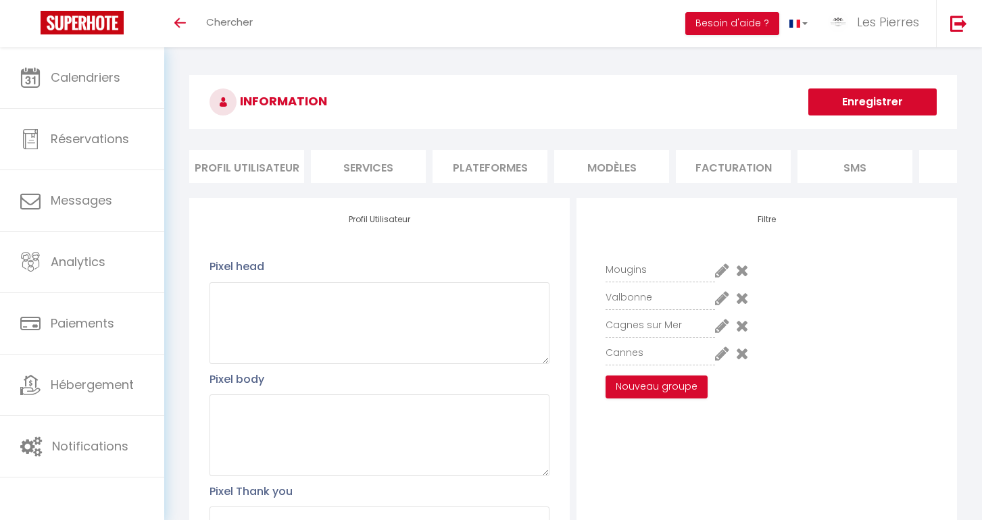
scroll to position [0, 0]
click at [863, 95] on button "Enregistrer" at bounding box center [872, 102] width 128 height 27
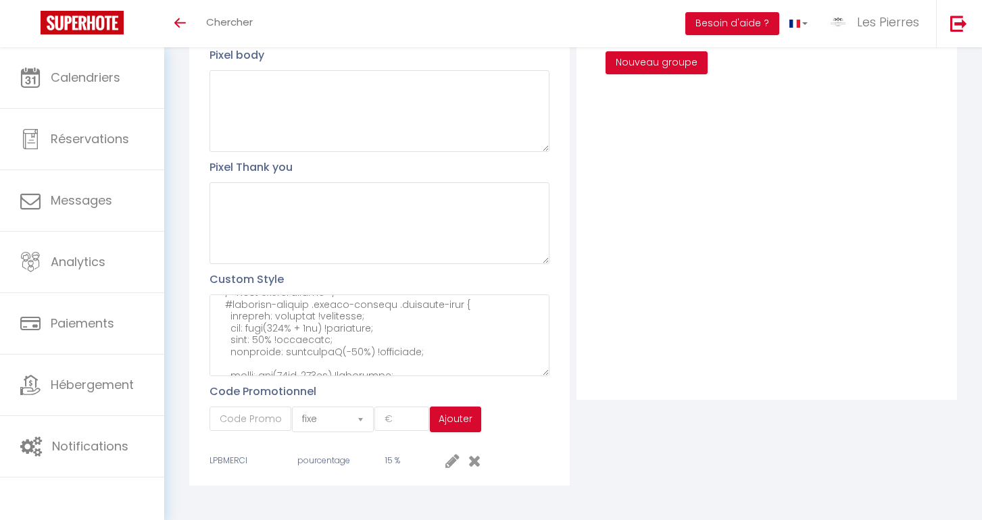
scroll to position [323, 0]
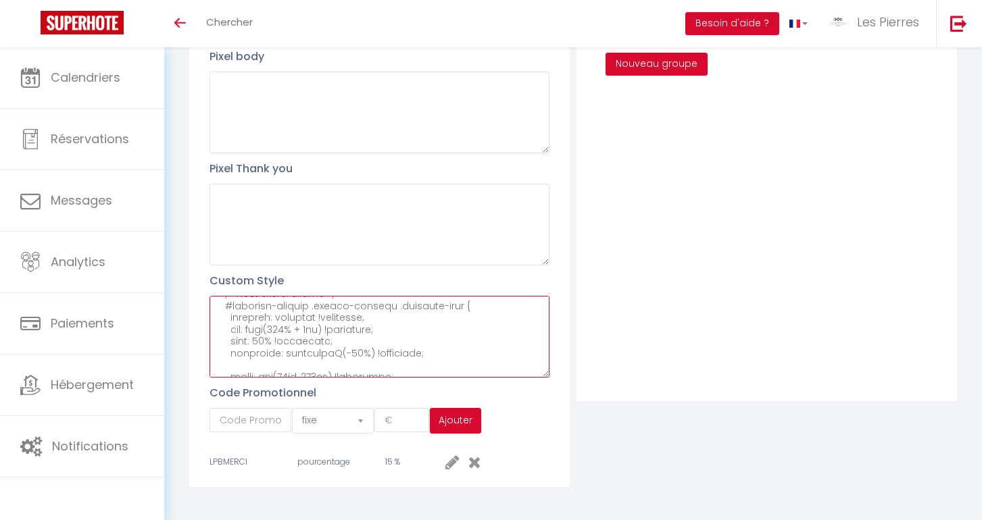
click at [310, 346] on textarea at bounding box center [380, 337] width 340 height 82
paste textarea "/* === Corrige le centrage du calendrier sur mobile === */ @media (max-width: 7…"
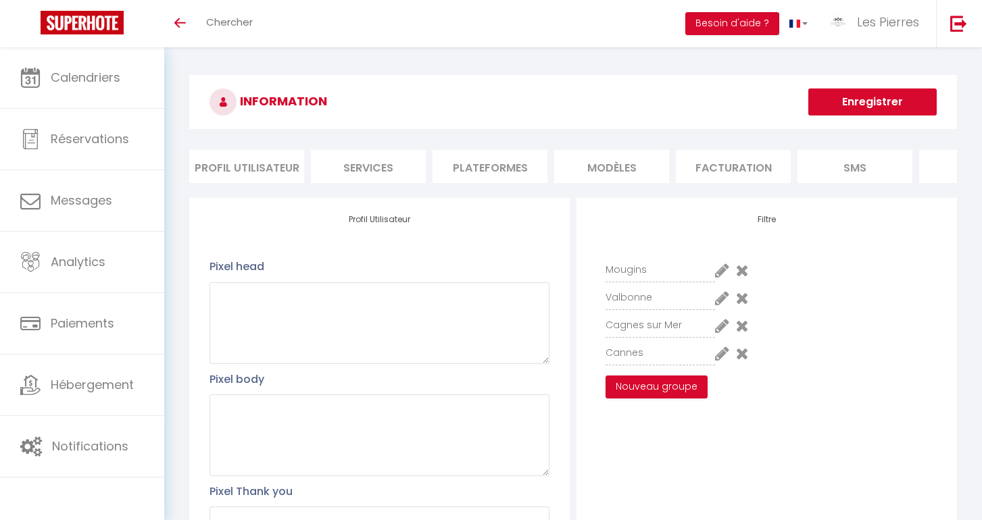
scroll to position [0, 0]
click at [878, 103] on button "Enregistrer" at bounding box center [872, 102] width 128 height 27
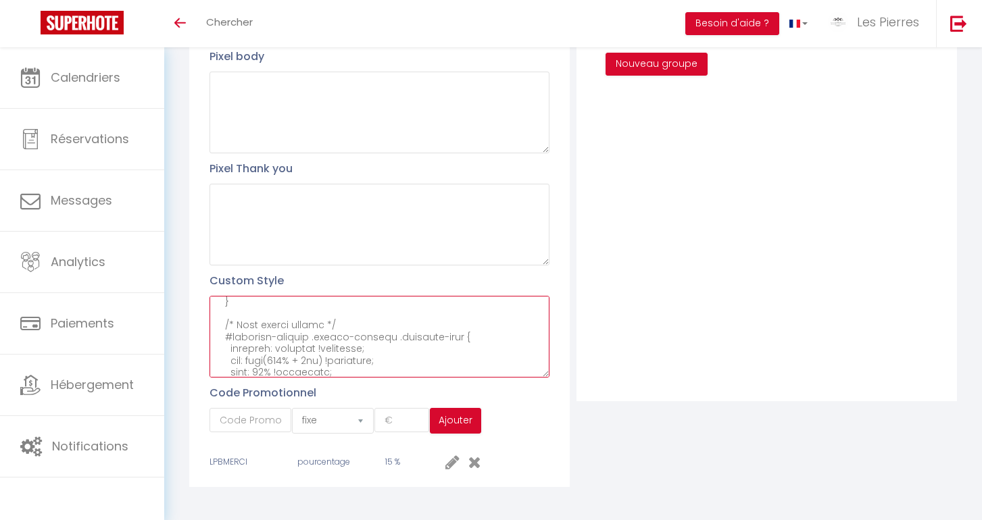
scroll to position [3493, 0]
drag, startPoint x: 220, startPoint y: 325, endPoint x: 393, endPoint y: 439, distance: 207.0
click at [393, 439] on div "Profil Utilisateur Pixel head Pixel body Pixel Thank you Custom Style Code Prom…" at bounding box center [379, 181] width 381 height 612
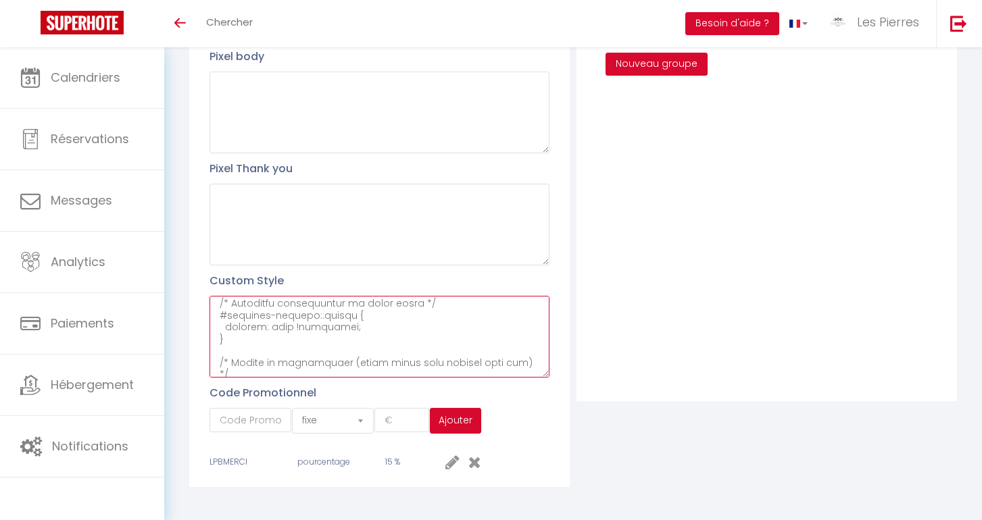
paste textarea "/* === Loremipsumdo sitame co adipis el seddoeiusmo === */ @tempo (inc-utlab: 9…"
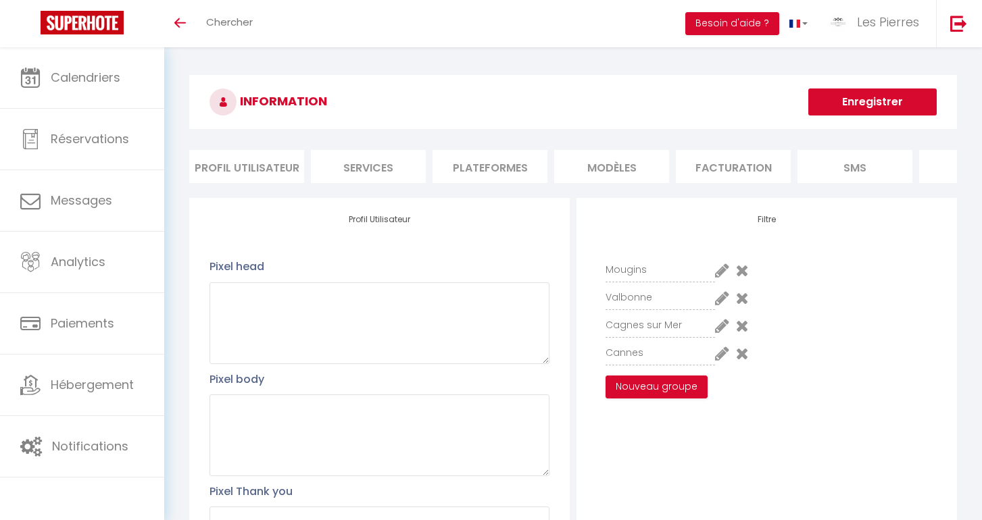
scroll to position [0, 0]
click at [852, 107] on button "Enregistrer" at bounding box center [872, 102] width 128 height 27
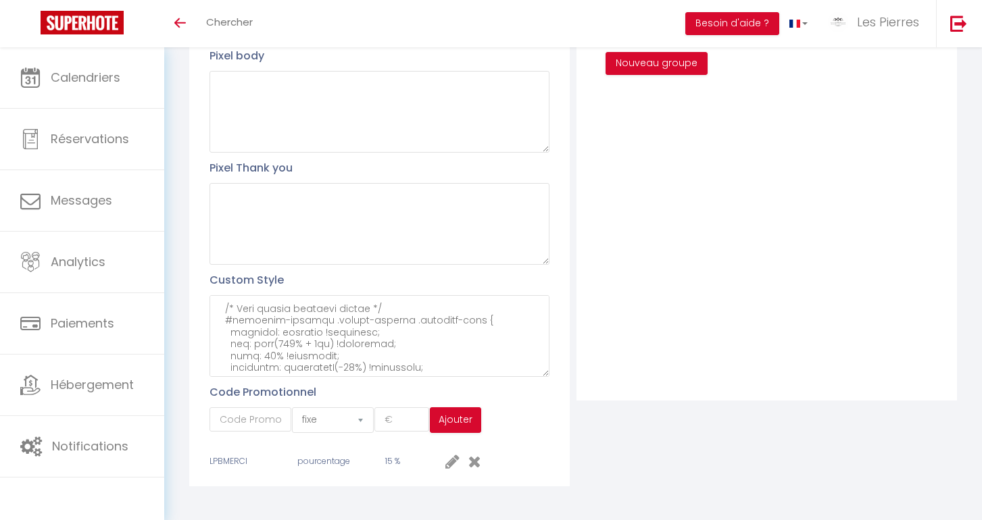
scroll to position [323, 0]
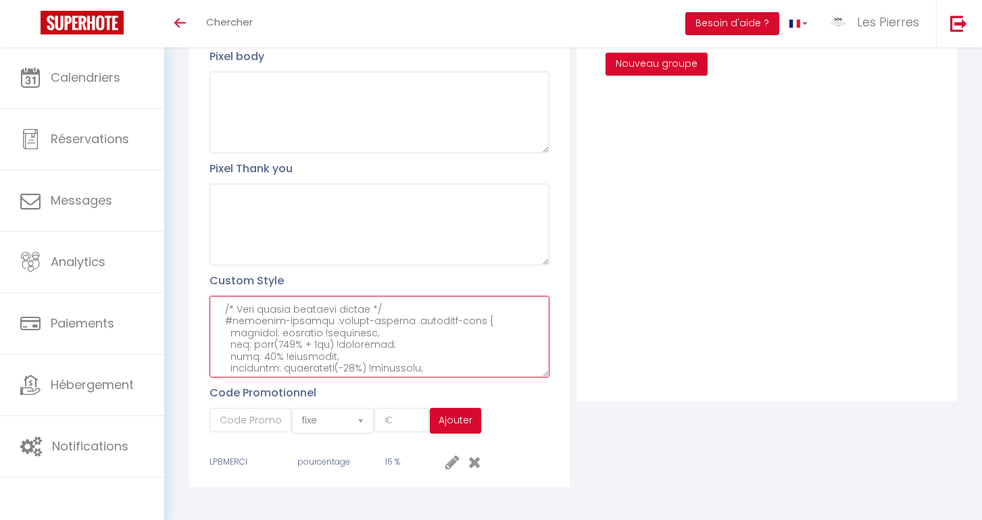
click at [277, 343] on textarea at bounding box center [380, 337] width 340 height 82
paste textarea "/* === Corrige le centrage du calendrier sur mobile === */ @media (max-width: 7…"
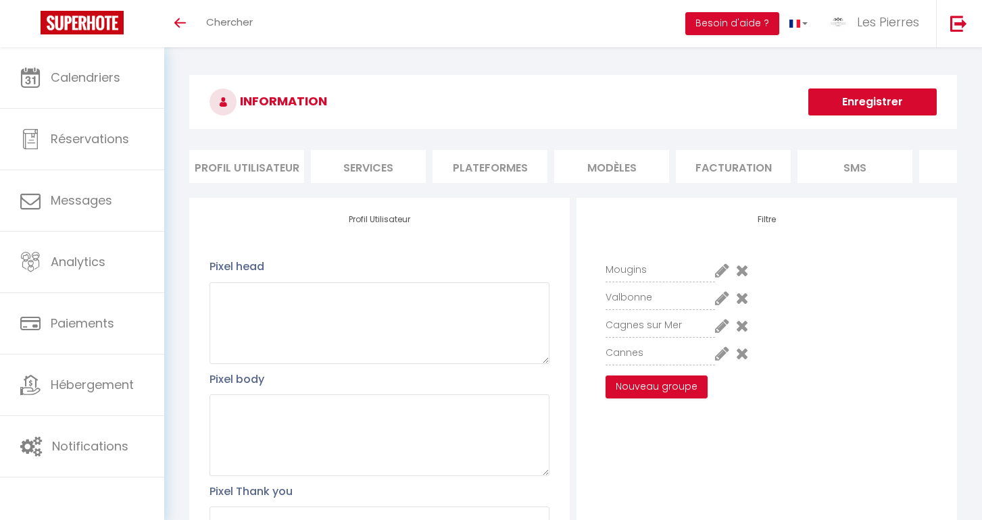
scroll to position [0, 0]
click at [881, 94] on button "Enregistrer" at bounding box center [872, 102] width 128 height 27
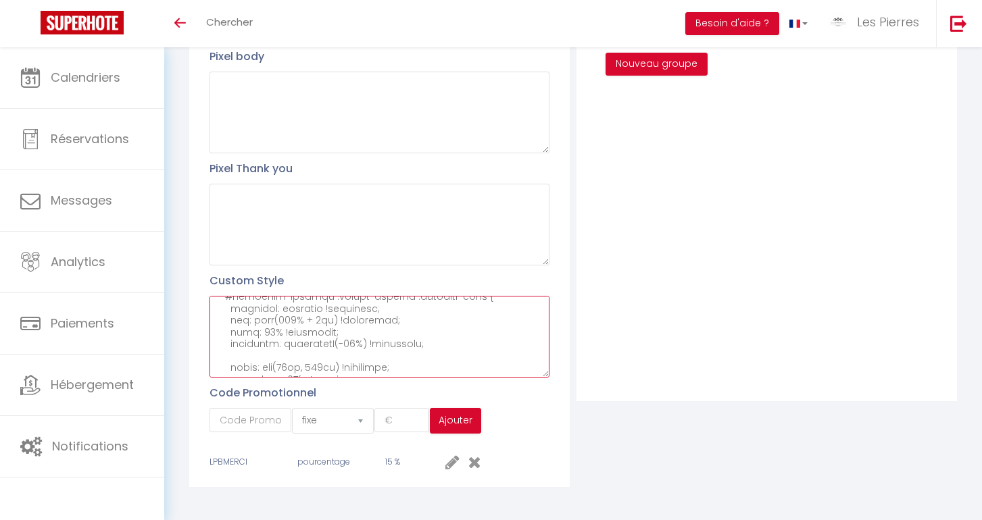
scroll to position [3619, 0]
drag, startPoint x: 216, startPoint y: 319, endPoint x: 403, endPoint y: 477, distance: 245.1
click at [403, 477] on div "Profil Utilisateur Pixel head Pixel body Pixel Thank you Custom Style Code Prom…" at bounding box center [379, 181] width 381 height 612
paste textarea "/* === Loremipsumdo + sitametc ADIPIS el seddoe te incididuntu === */ @labor (e…"
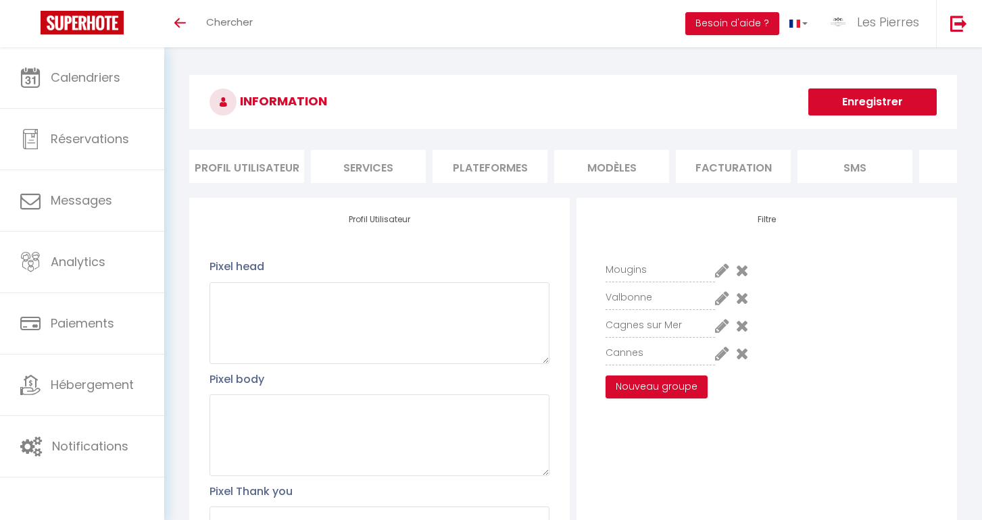
scroll to position [0, 0]
click at [856, 99] on button "Enregistrer" at bounding box center [872, 102] width 128 height 27
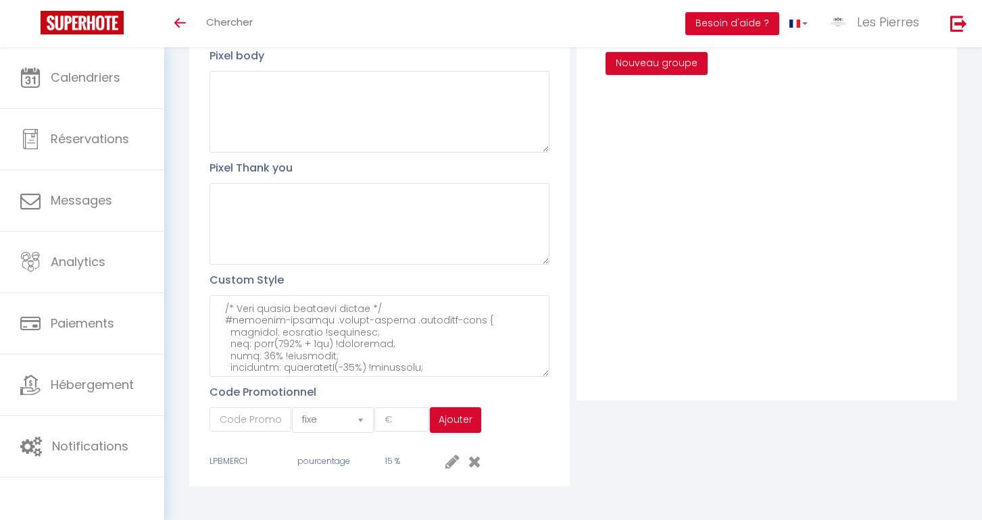
scroll to position [323, 0]
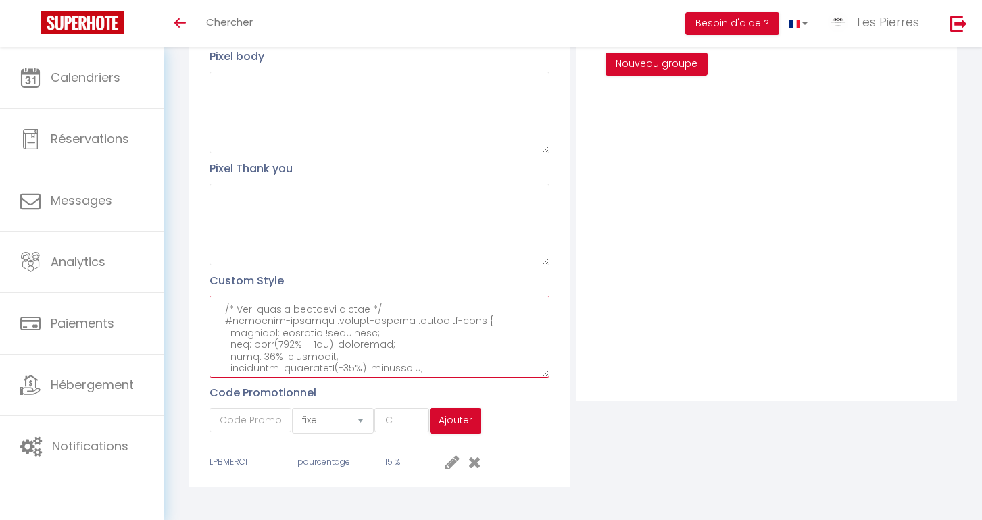
click at [260, 353] on textarea at bounding box center [380, 337] width 340 height 82
paste textarea "/* === Corrige le positionnement du calendrier dans le conteneur === */ @media …"
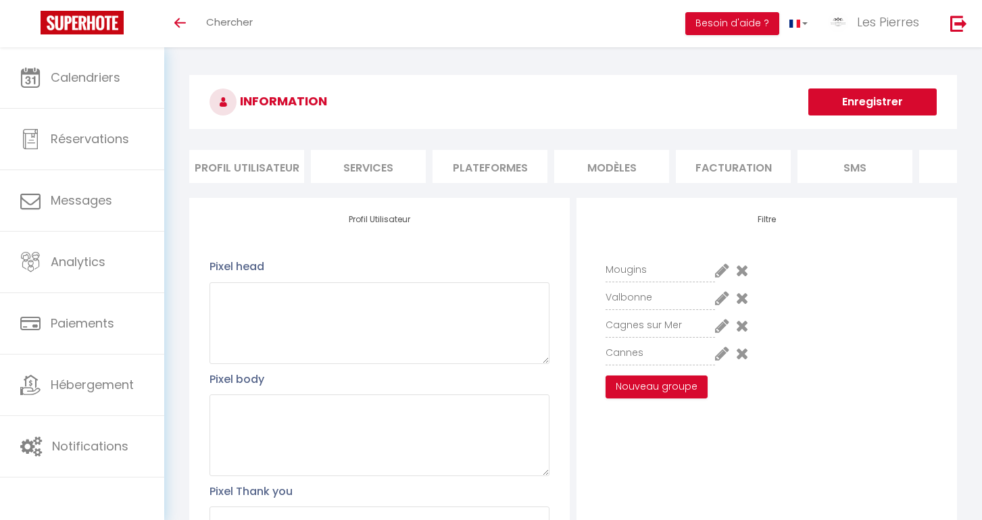
scroll to position [0, 0]
click at [850, 96] on button "Enregistrer" at bounding box center [872, 102] width 128 height 27
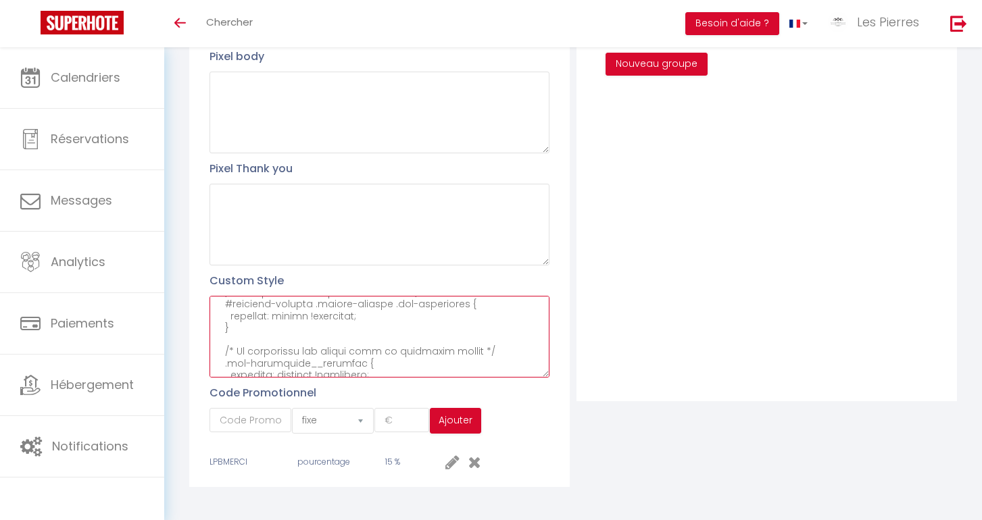
scroll to position [3998, 0]
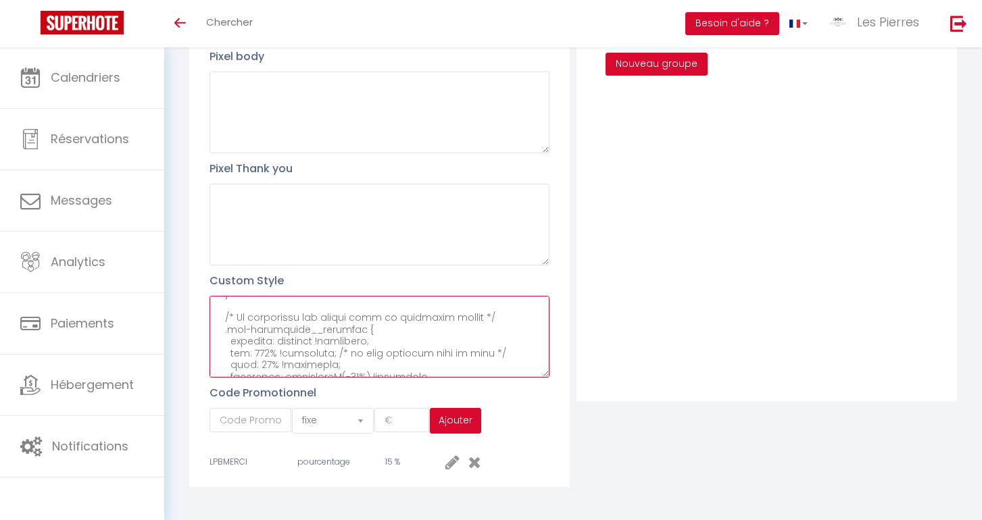
drag, startPoint x: 216, startPoint y: 360, endPoint x: 295, endPoint y: 409, distance: 93.2
click at [295, 409] on div "Profil Utilisateur Pixel head Pixel body Pixel Thank you Custom Style Code Prom…" at bounding box center [379, 181] width 381 height 612
click at [255, 355] on textarea at bounding box center [380, 337] width 340 height 82
drag, startPoint x: 220, startPoint y: 312, endPoint x: 340, endPoint y: 450, distance: 183.5
click at [340, 450] on div "Profil Utilisateur Pixel head Pixel body Pixel Thank you Custom Style Code Prom…" at bounding box center [379, 181] width 381 height 612
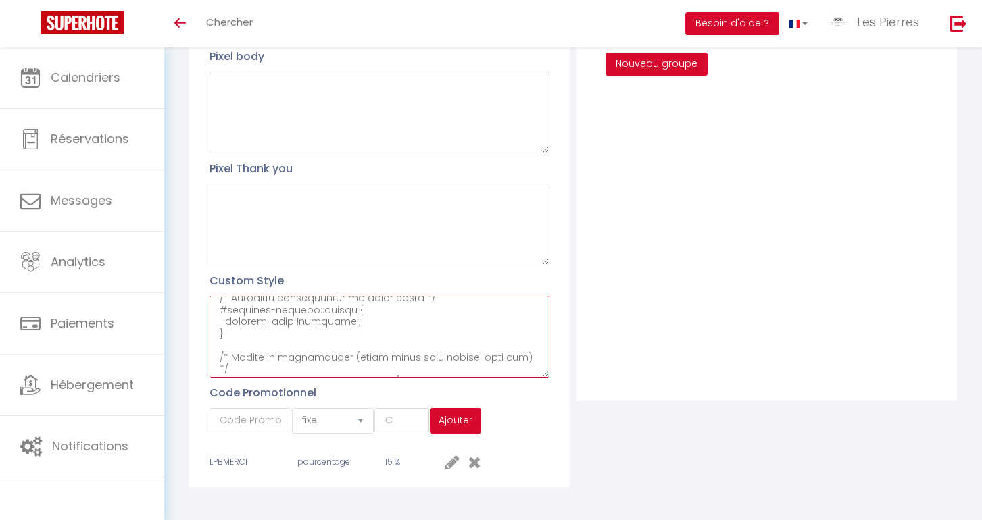
scroll to position [2317, 0]
click at [222, 356] on textarea at bounding box center [380, 337] width 340 height 82
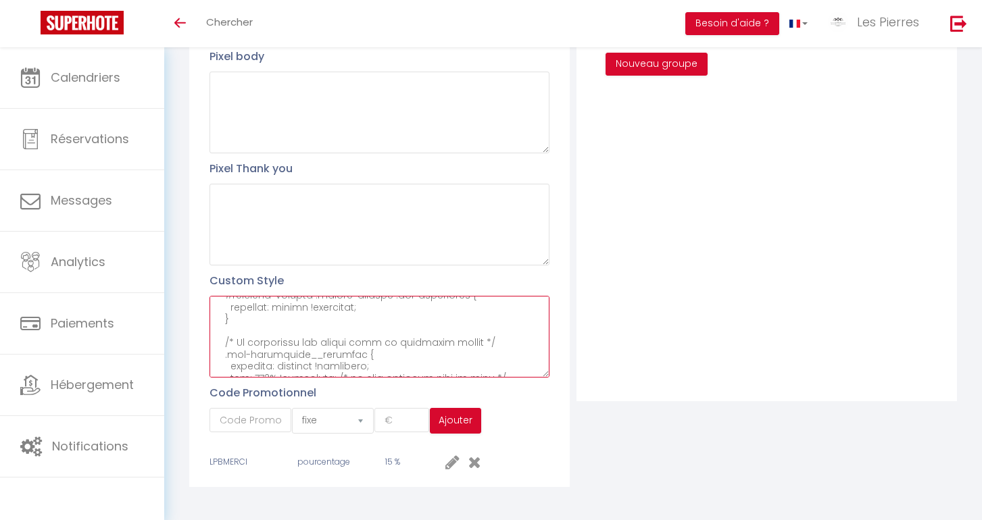
scroll to position [3998, 0]
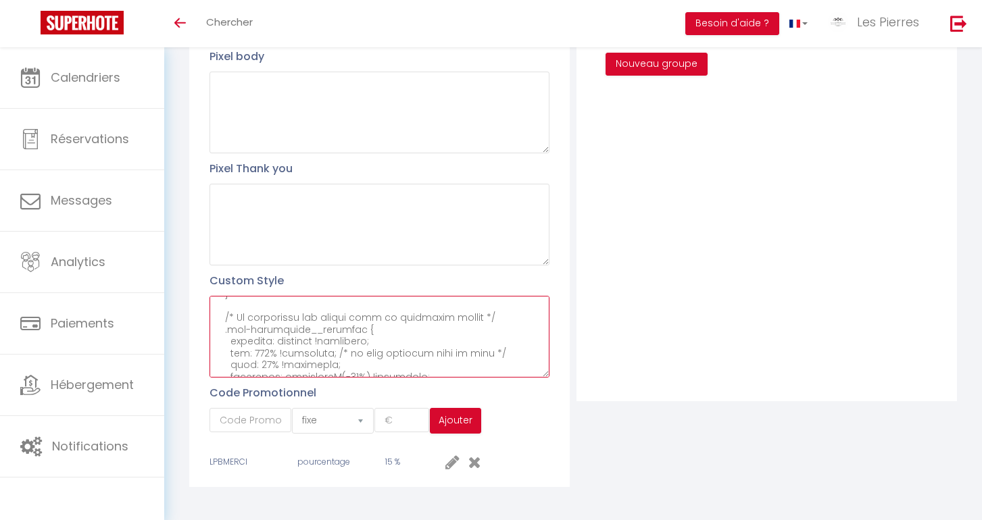
drag, startPoint x: 220, startPoint y: 351, endPoint x: 246, endPoint y: 339, distance: 29.3
click at [246, 339] on textarea at bounding box center [380, 337] width 340 height 82
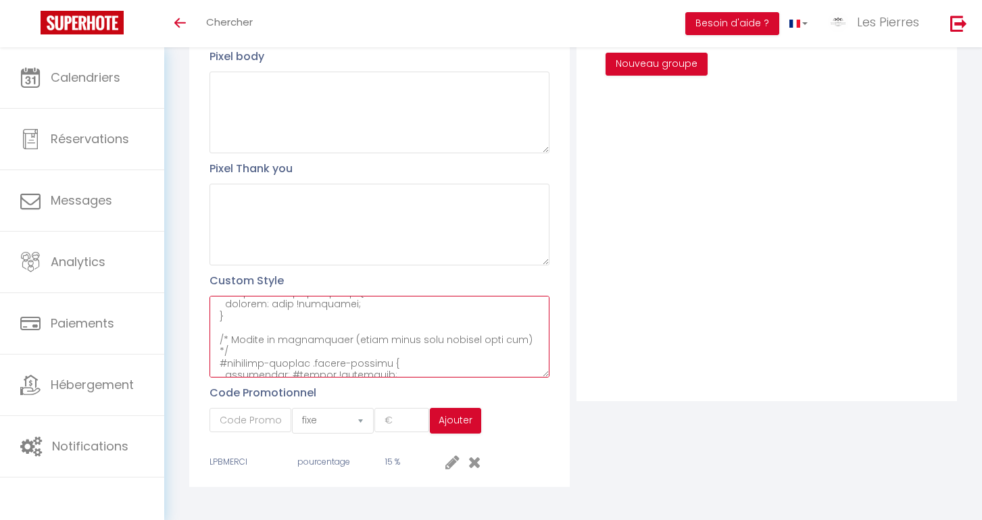
scroll to position [2321, 0]
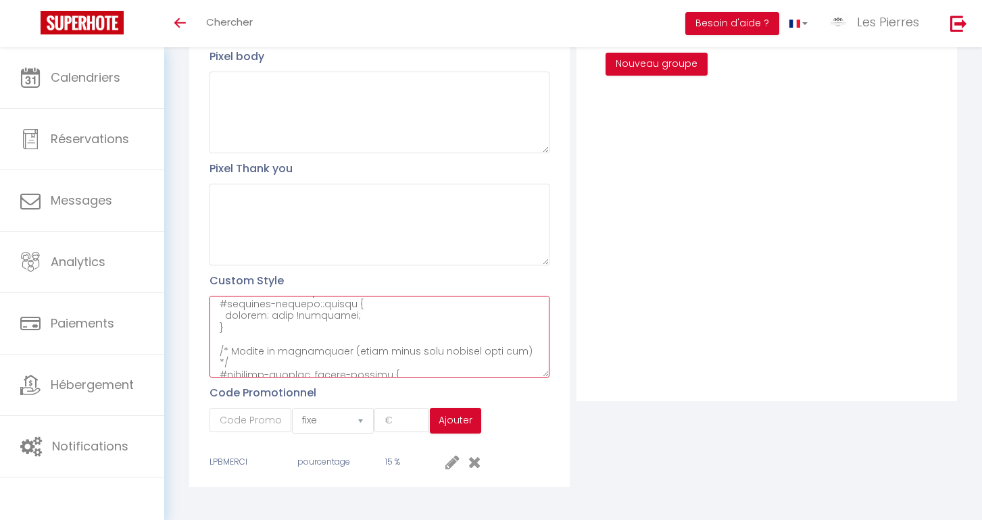
click at [232, 349] on textarea at bounding box center [380, 337] width 340 height 82
click at [232, 354] on textarea at bounding box center [380, 337] width 340 height 82
paste textarea "/* === Loremipsumdo + sitametc ADIPIS el seddoe te incididuntu === */ @labor (e…"
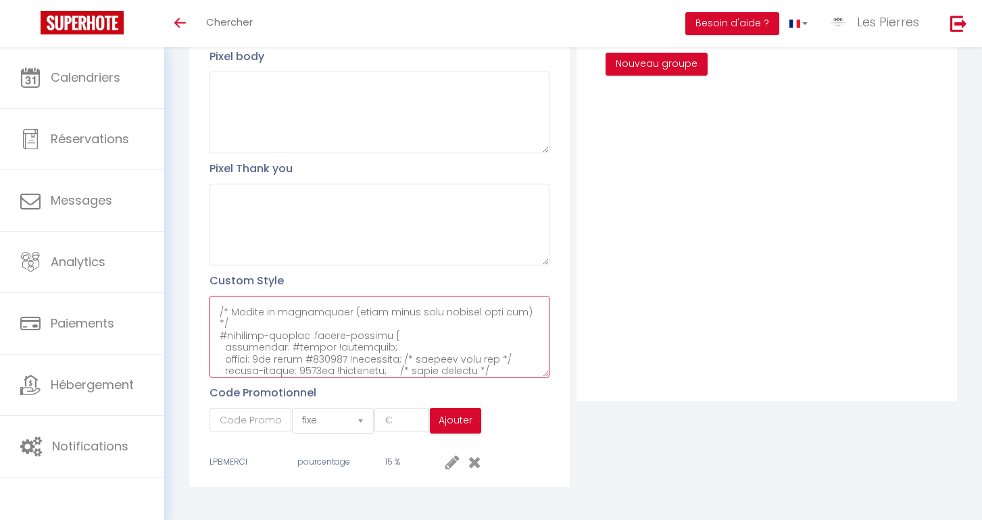
scroll to position [2353, 0]
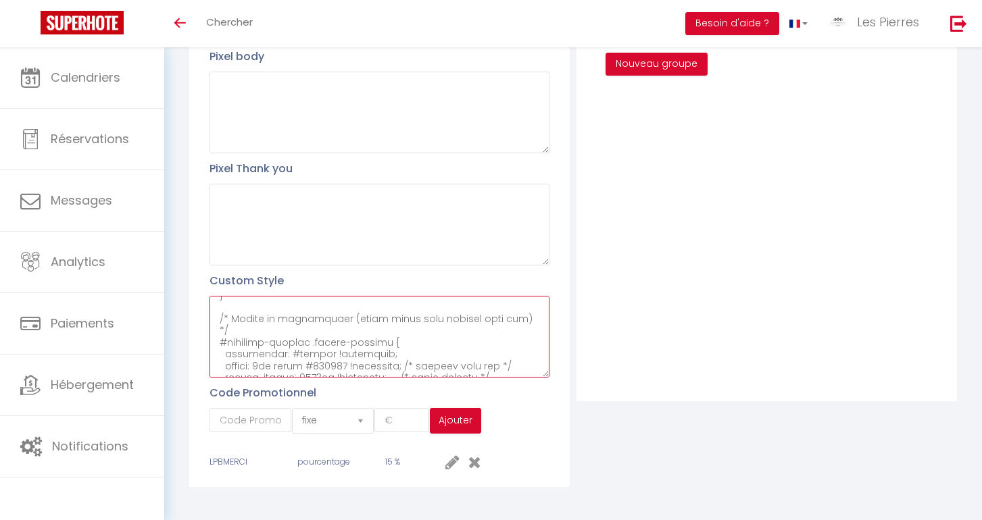
click at [218, 301] on textarea at bounding box center [380, 337] width 340 height 82
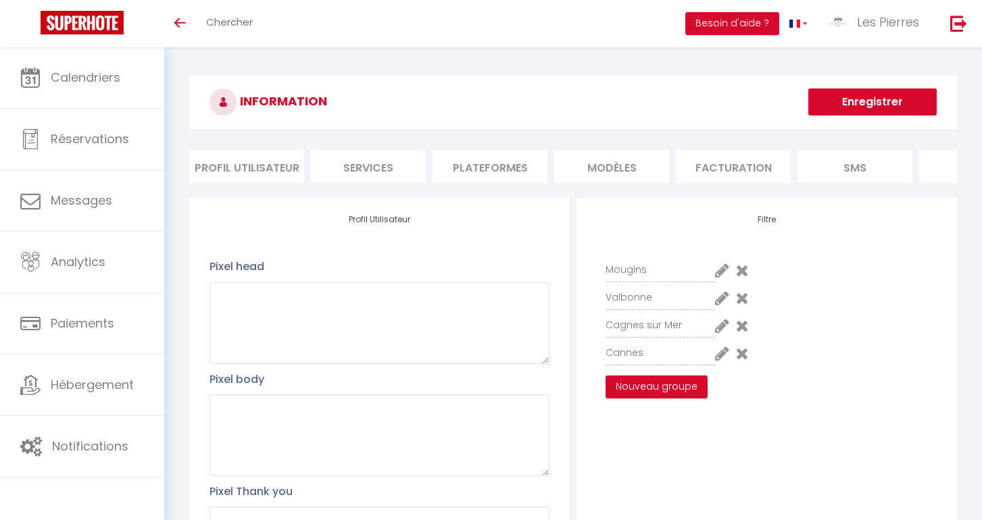
scroll to position [0, 0]
click at [869, 96] on button "Enregistrer" at bounding box center [872, 102] width 128 height 27
click at [879, 98] on button "Enregistrer" at bounding box center [872, 102] width 128 height 27
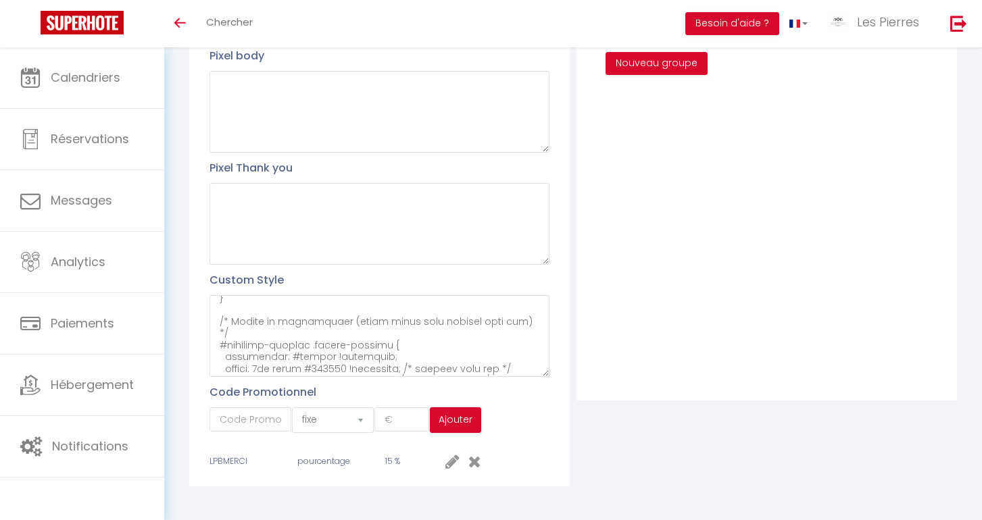
scroll to position [323, 0]
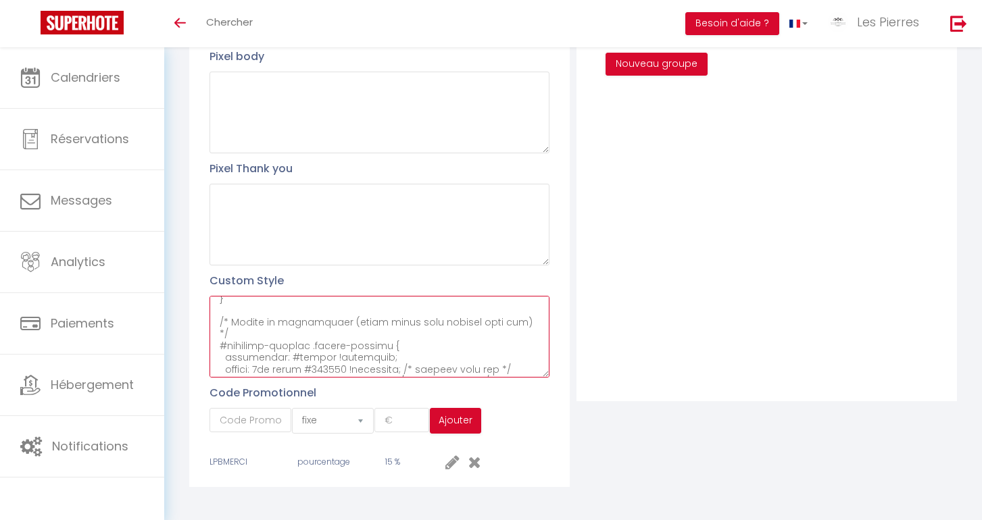
click at [235, 304] on textarea at bounding box center [380, 337] width 340 height 82
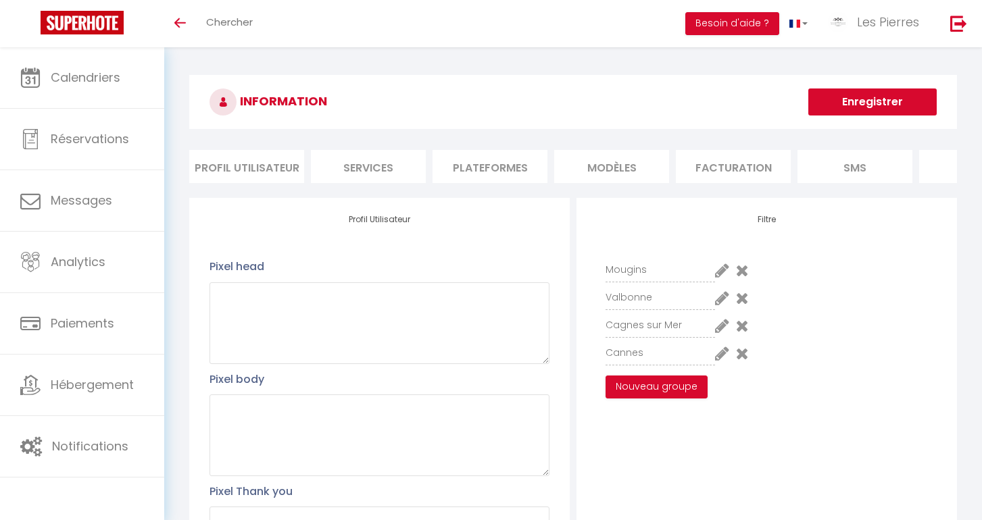
scroll to position [0, 0]
click at [843, 95] on button "Enregistrer" at bounding box center [872, 102] width 128 height 27
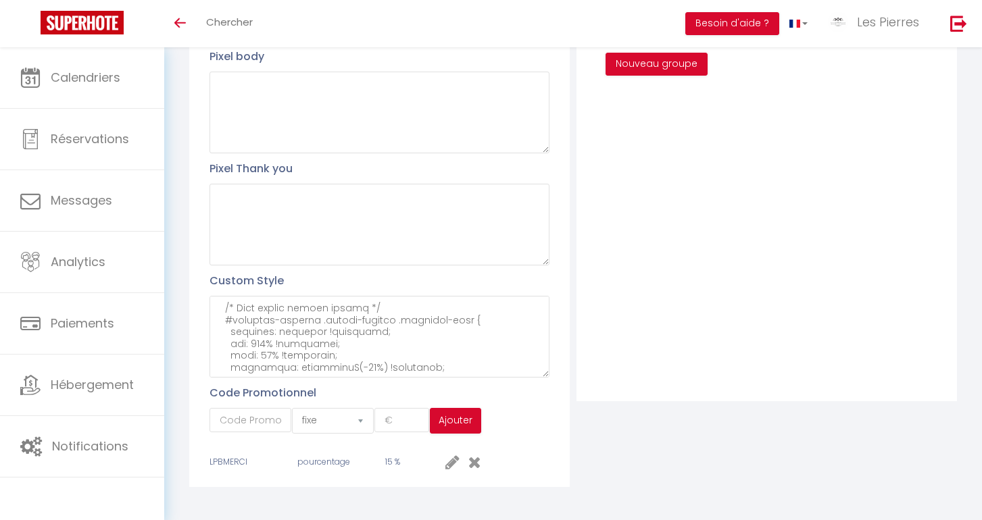
scroll to position [3298, 0]
click at [343, 355] on textarea at bounding box center [380, 337] width 340 height 82
paste textarea "/* === Corrige le centrage du calendrier pour Arrivée ET Départ === */ @media (…"
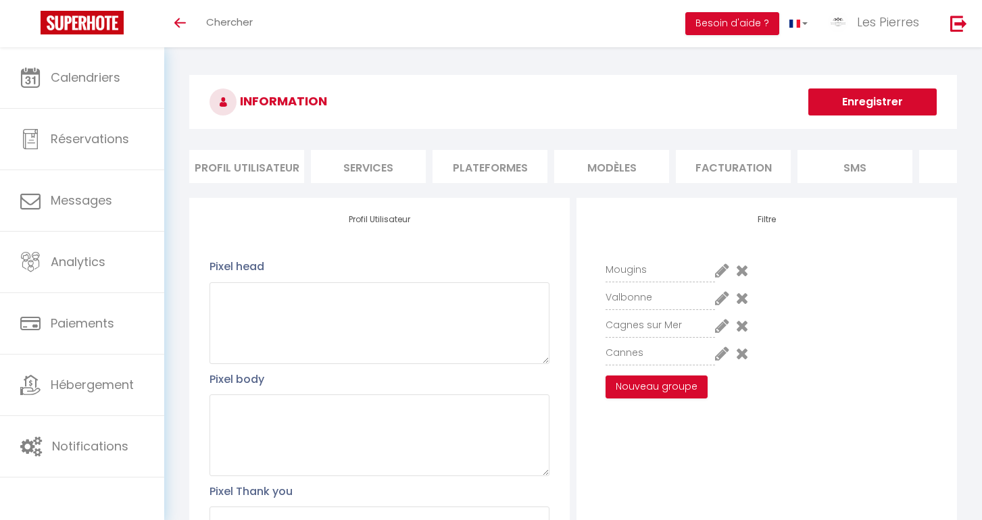
scroll to position [0, 0]
click at [852, 97] on button "Enregistrer" at bounding box center [872, 102] width 128 height 27
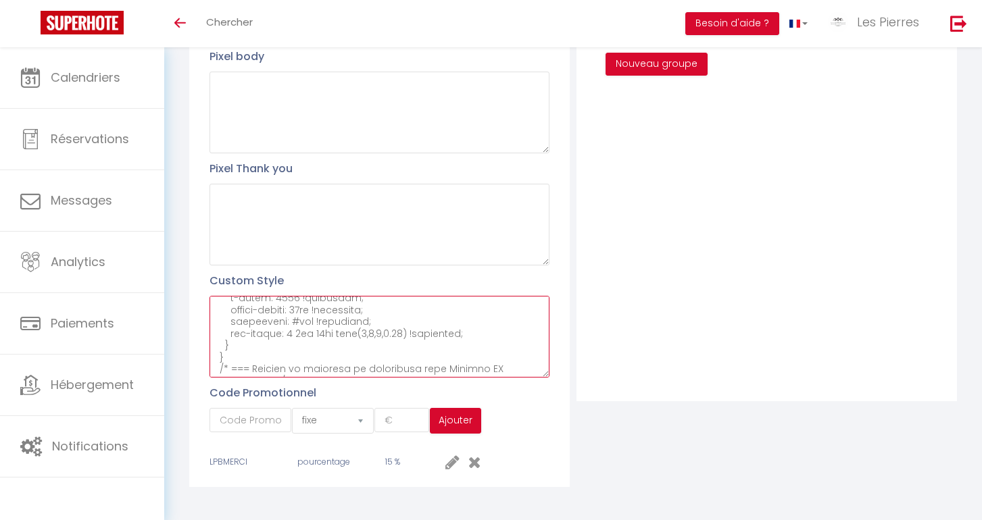
scroll to position [3642, 0]
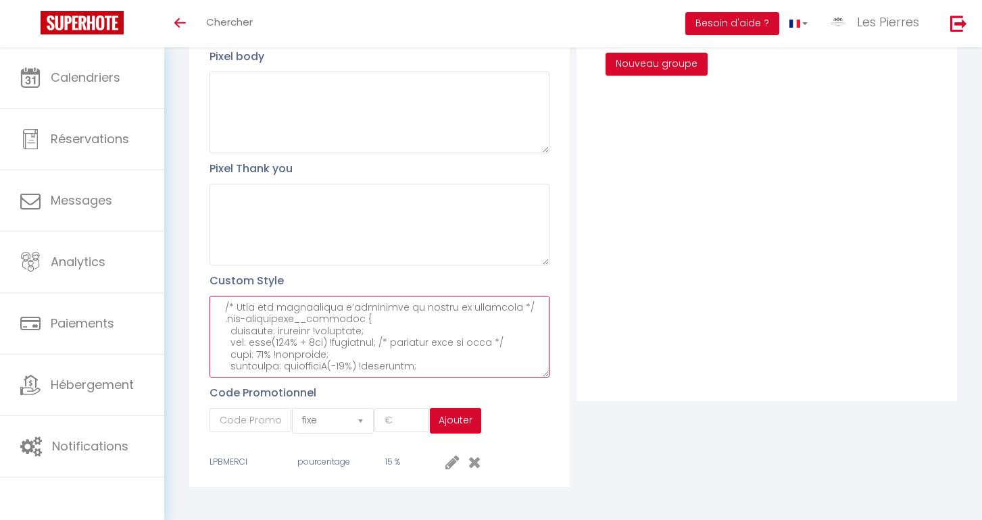
drag, startPoint x: 219, startPoint y: 340, endPoint x: 362, endPoint y: 485, distance: 203.6
click at [362, 485] on div "Profil Utilisateur Pixel head Pixel body Pixel Thank you Custom Style Code Prom…" at bounding box center [573, 181] width 768 height 629
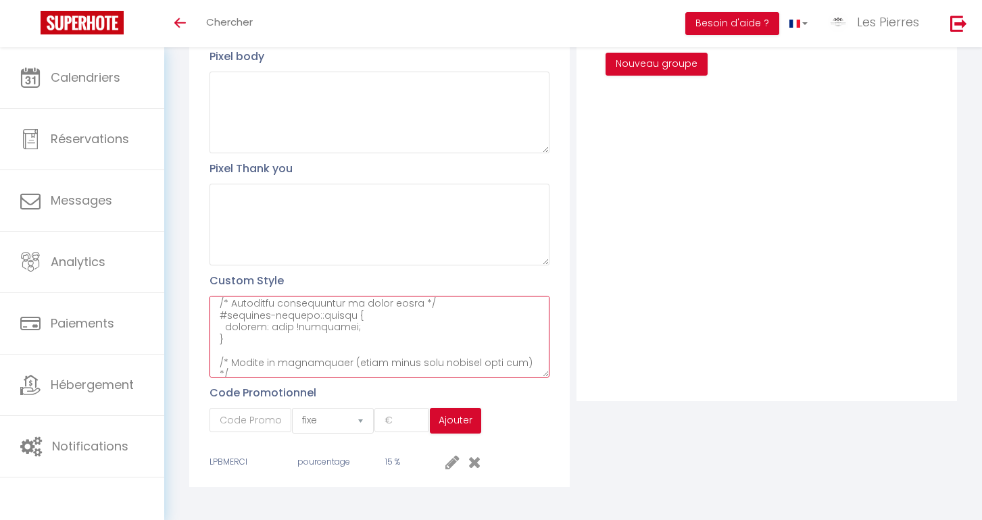
paste textarea "/* === Loremipsumdo + sitametc ADIPIS el seddoe te incididuntu === */ @labor (e…"
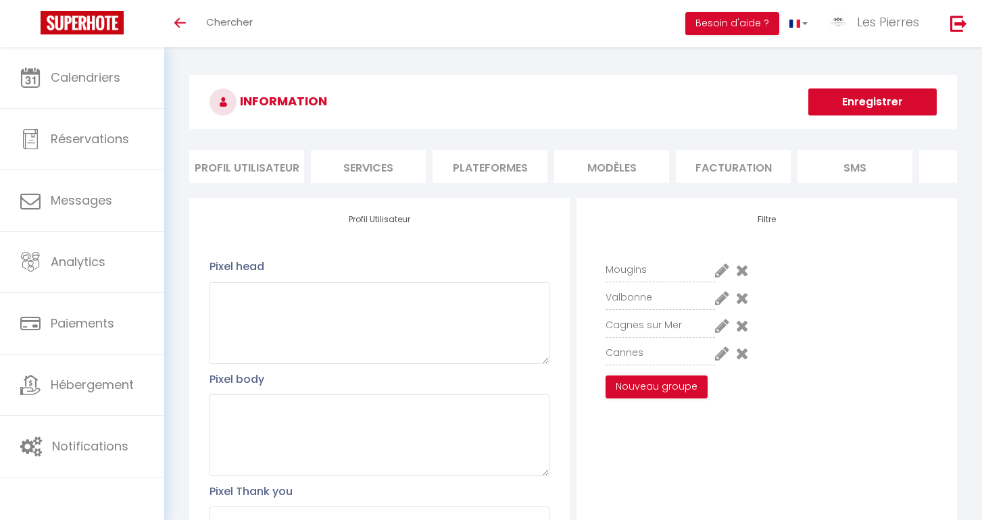
scroll to position [0, 0]
click at [875, 102] on button "Enregistrer" at bounding box center [872, 102] width 128 height 27
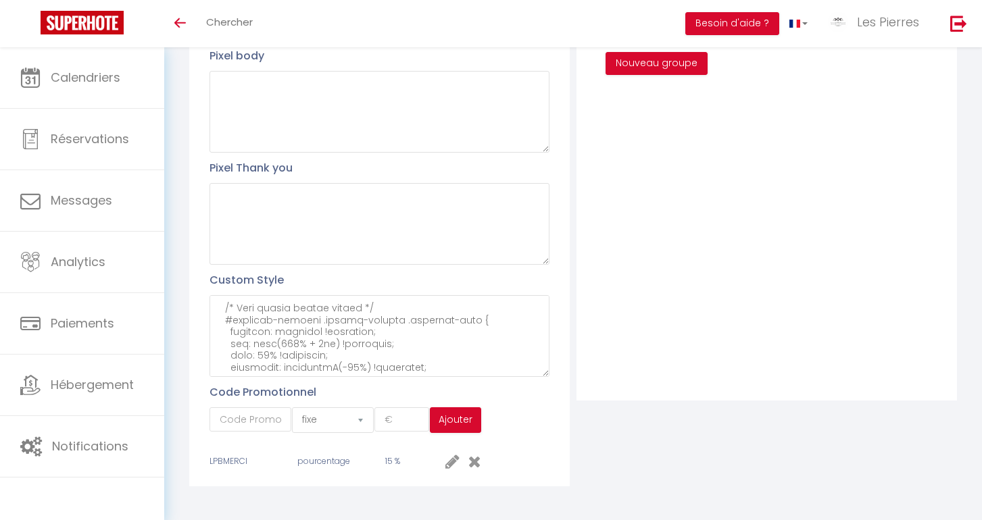
scroll to position [323, 0]
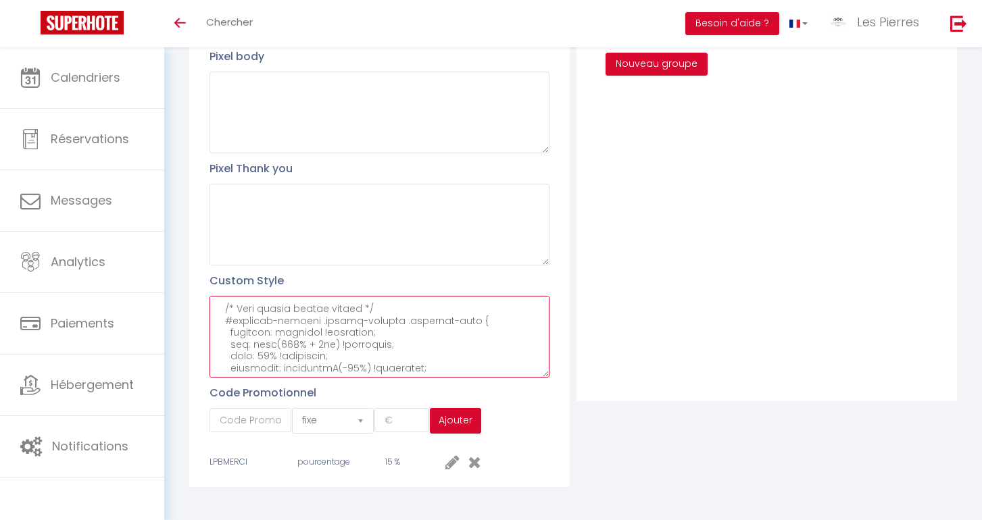
click at [231, 361] on textarea at bounding box center [380, 337] width 340 height 82
paste textarea "/* === Loremipsumdo + sitametc ADIPIS el seddoe te incididuntu === */ @labor (e…"
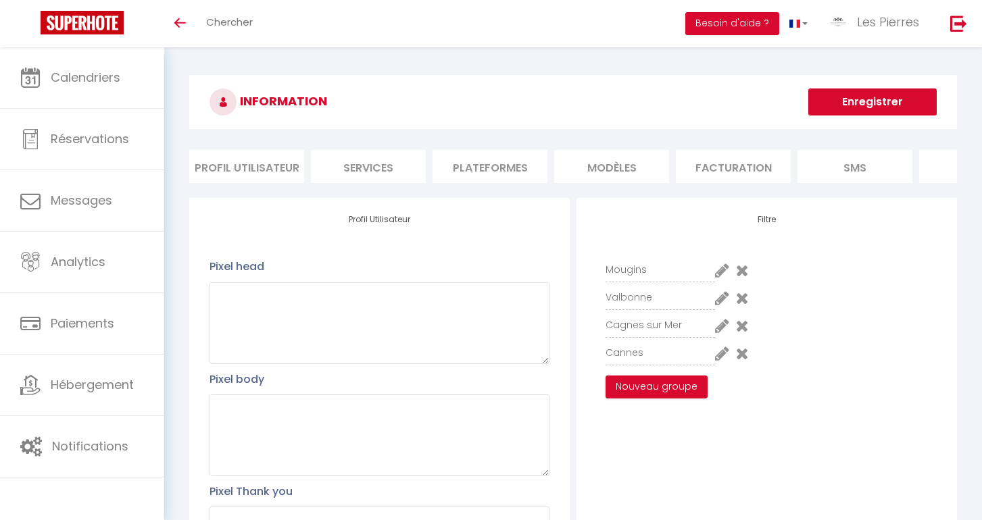
scroll to position [0, 0]
click at [871, 105] on button "Enregistrer" at bounding box center [872, 102] width 128 height 27
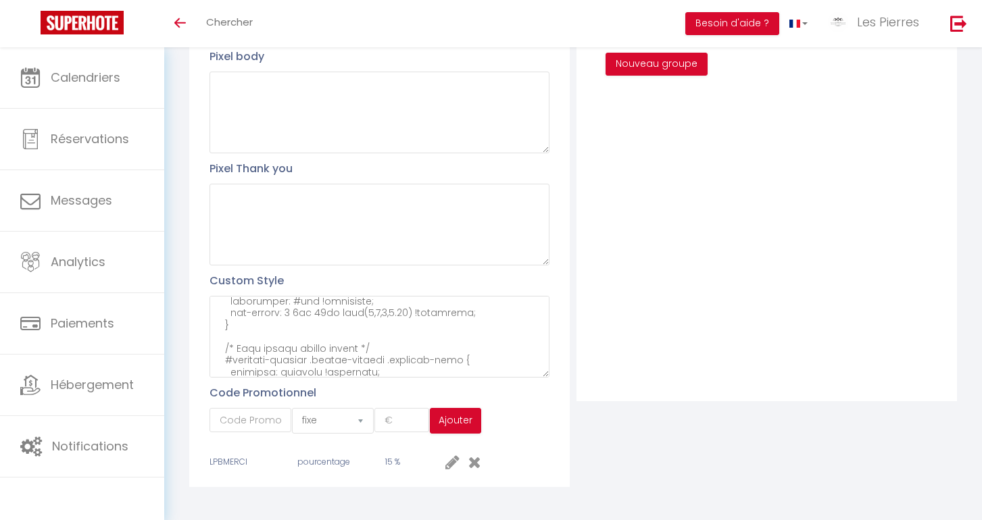
scroll to position [4286, 0]
click at [389, 353] on textarea at bounding box center [380, 337] width 340 height 82
paste textarea "/* === LOREMI : dolorsitam consectetura elitse doei te incidi === */ @utlab (et…"
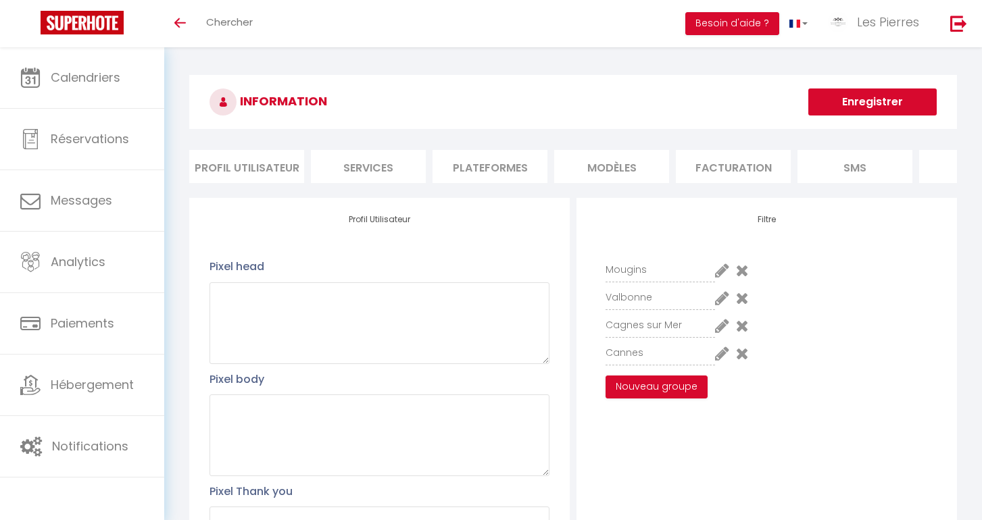
scroll to position [0, 0]
type textarea "/* === CACHER CERTAINES INFOS === */ #external-booking .rentals-list .owner-cit…"
click at [891, 108] on button "Enregistrer" at bounding box center [872, 102] width 128 height 27
